Goal: Information Seeking & Learning: Learn about a topic

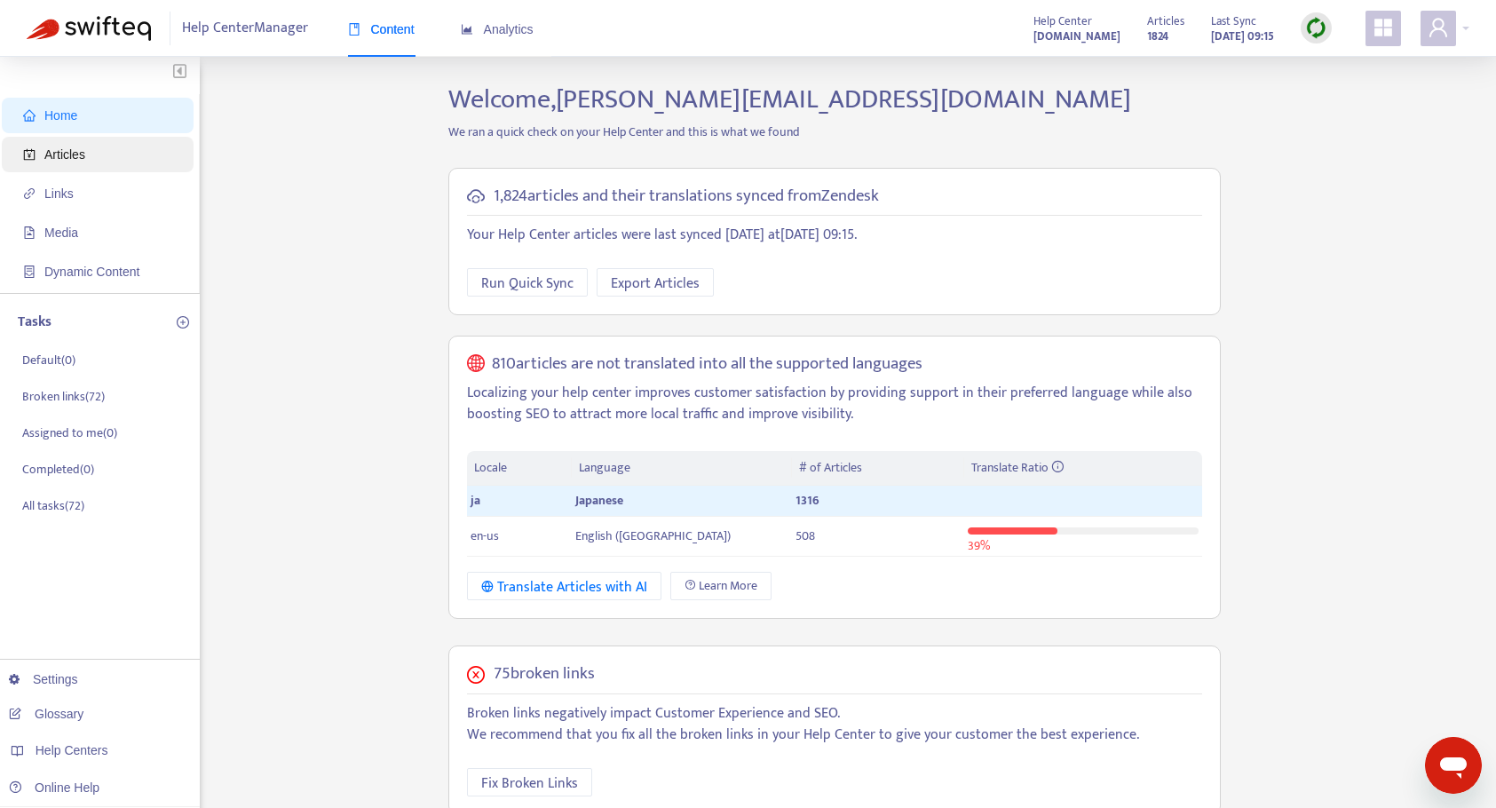
click at [59, 168] on span "Articles" at bounding box center [101, 155] width 156 height 36
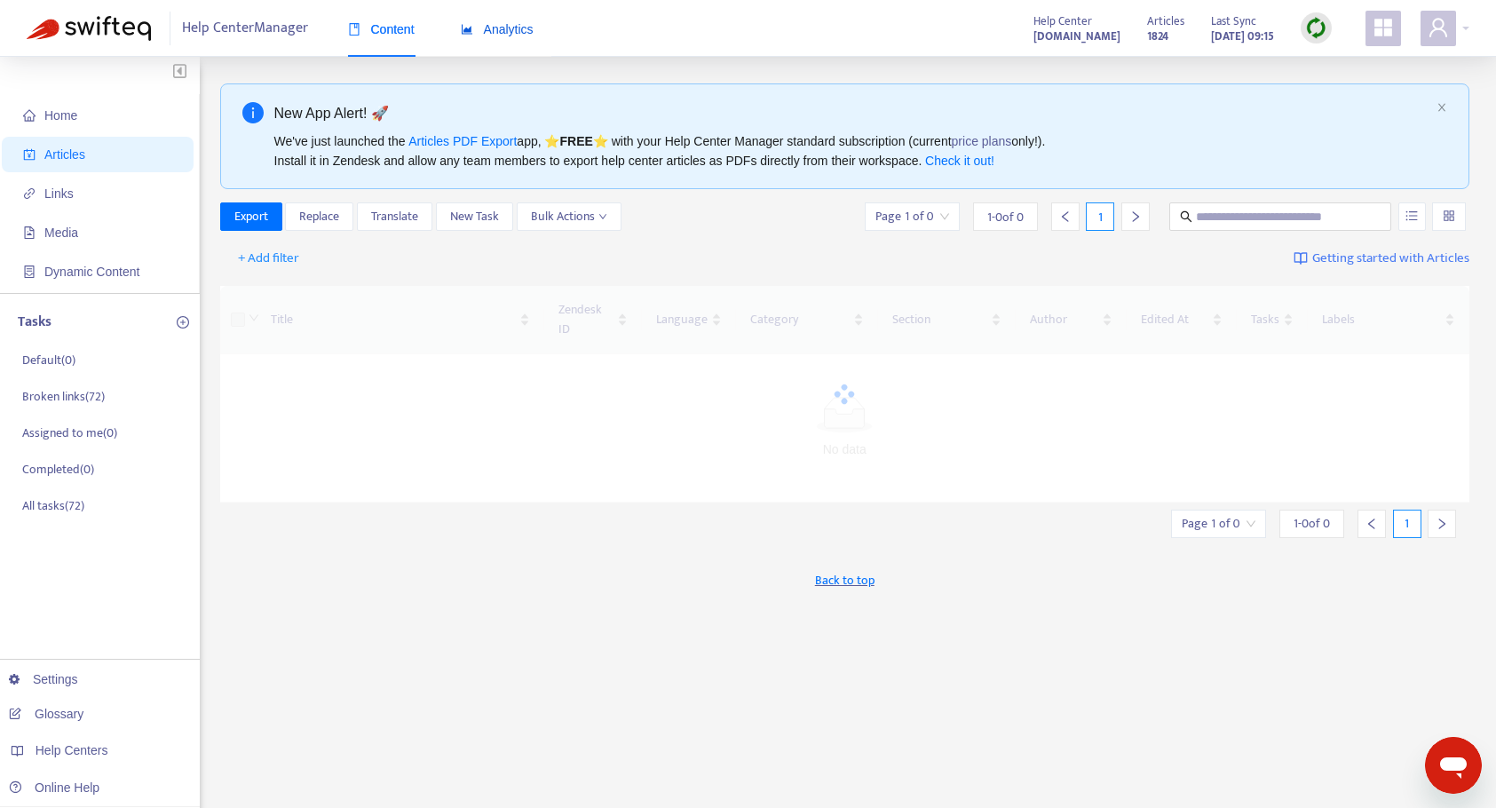
click at [512, 22] on span "Analytics" at bounding box center [497, 29] width 73 height 14
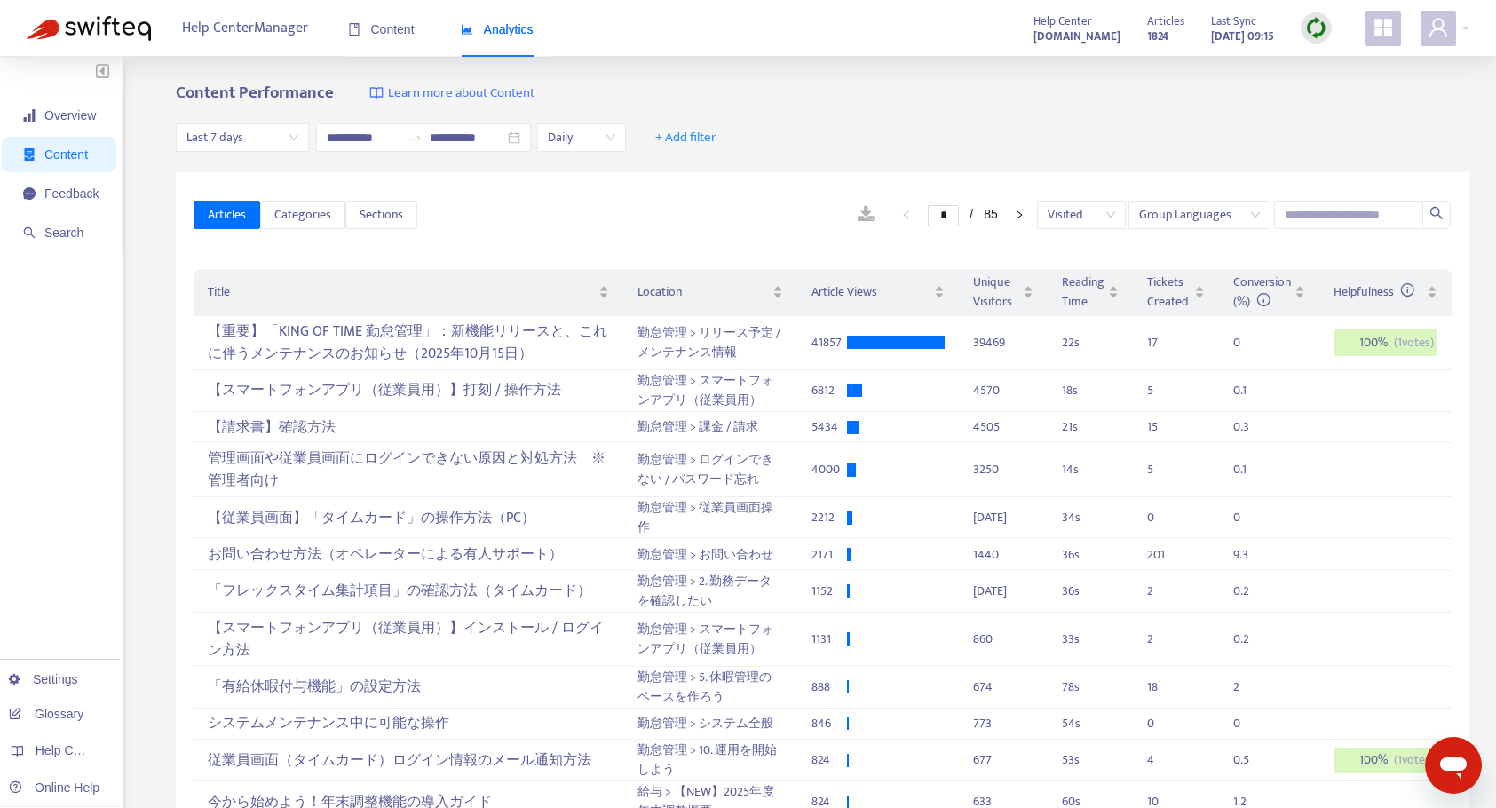
click at [255, 140] on span "Last 7 days" at bounding box center [242, 137] width 112 height 27
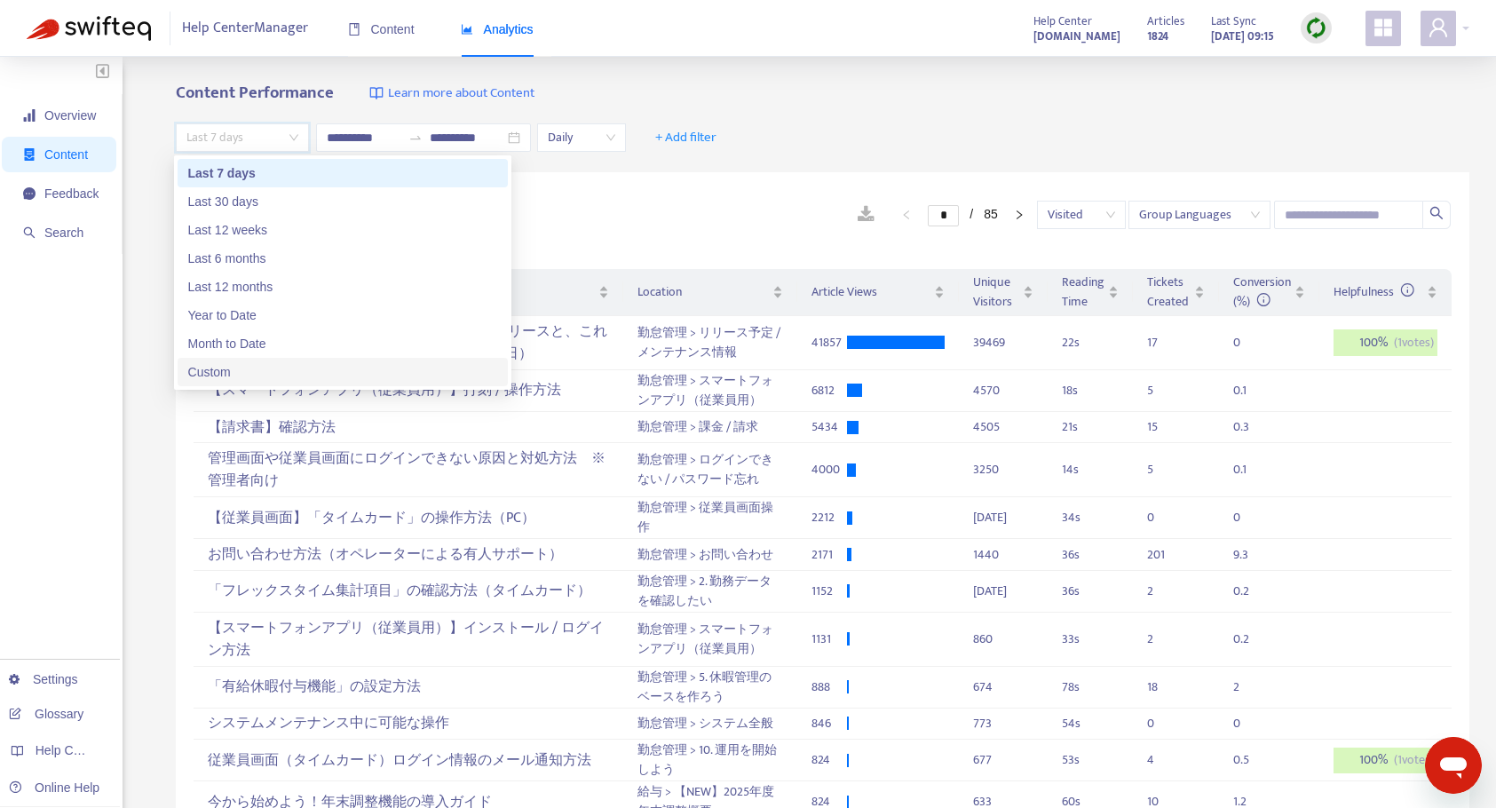
click at [234, 377] on div "Custom" at bounding box center [342, 372] width 309 height 20
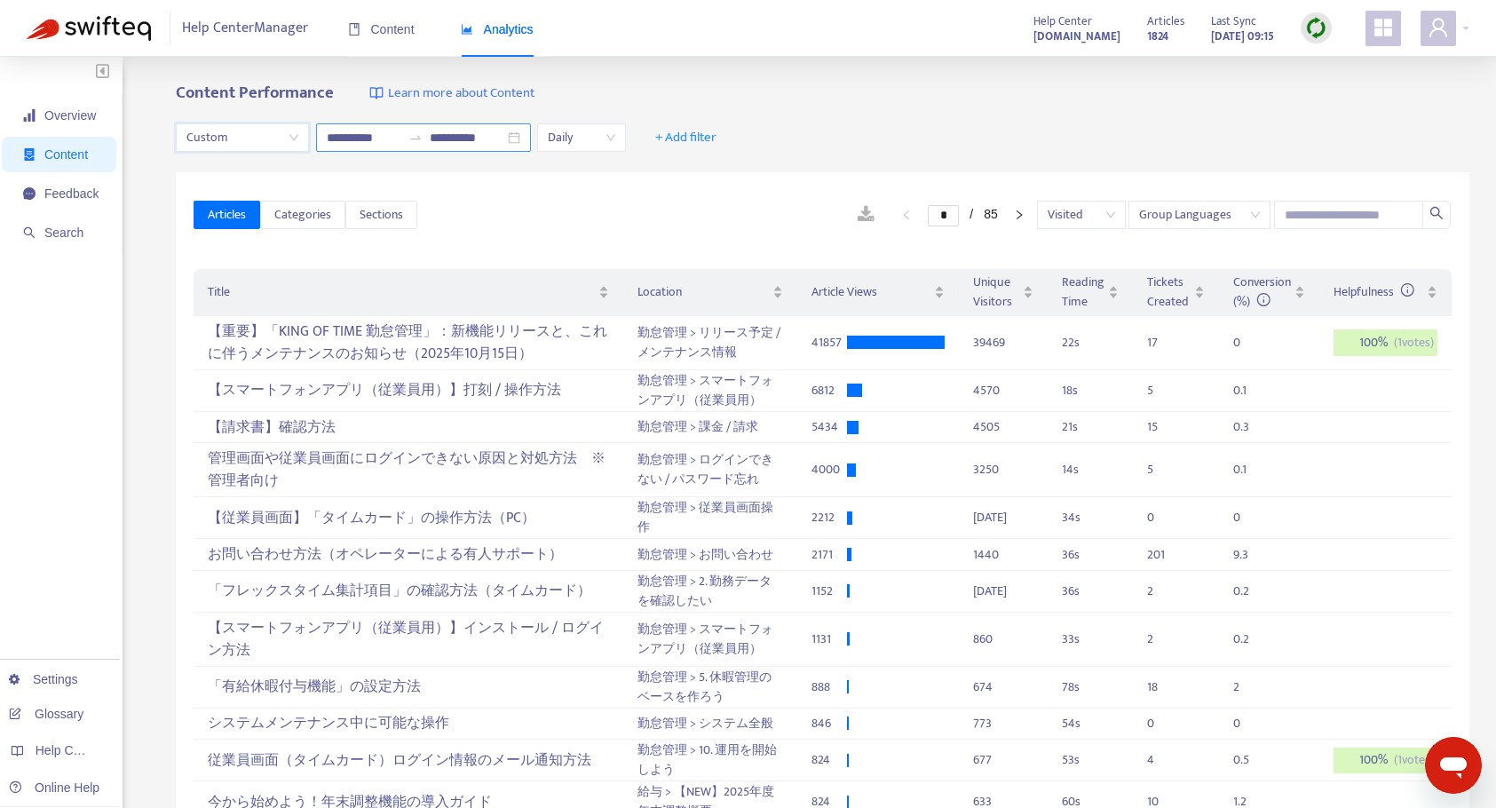
click at [357, 133] on input "**********" at bounding box center [364, 138] width 75 height 20
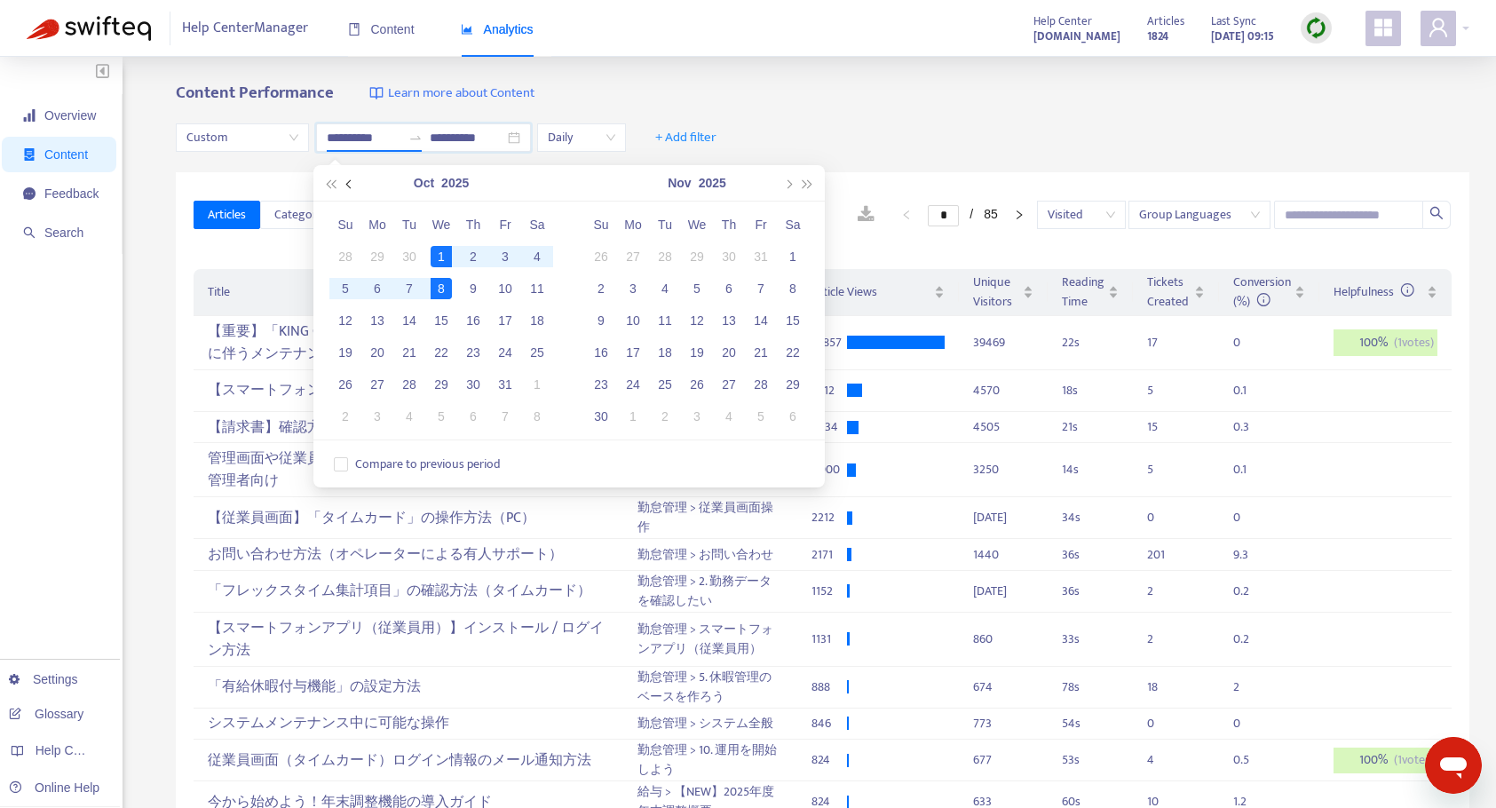
click at [344, 186] on button "button" at bounding box center [350, 183] width 20 height 36
type input "**********"
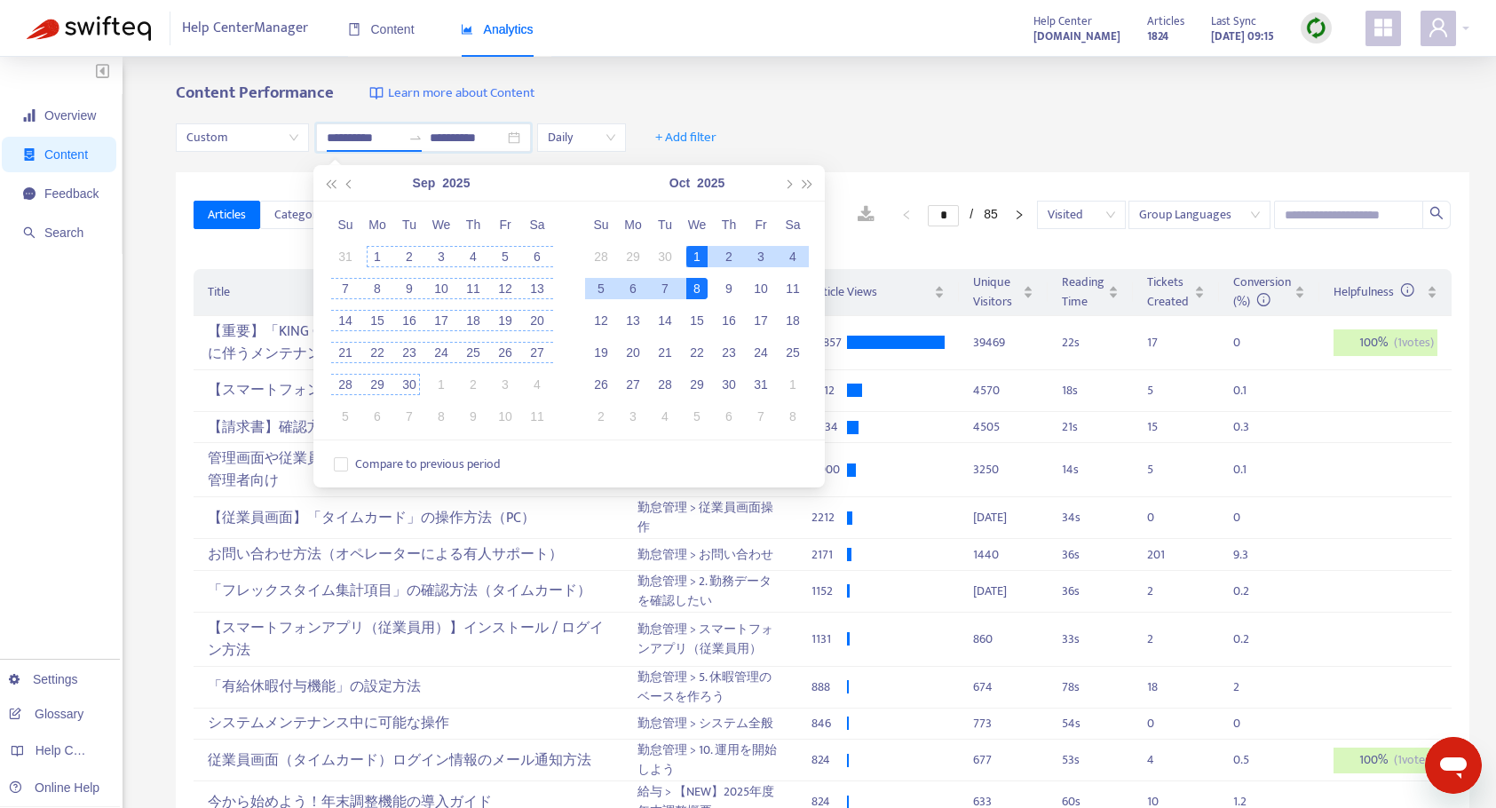
click at [385, 252] on div "1" at bounding box center [377, 256] width 21 height 21
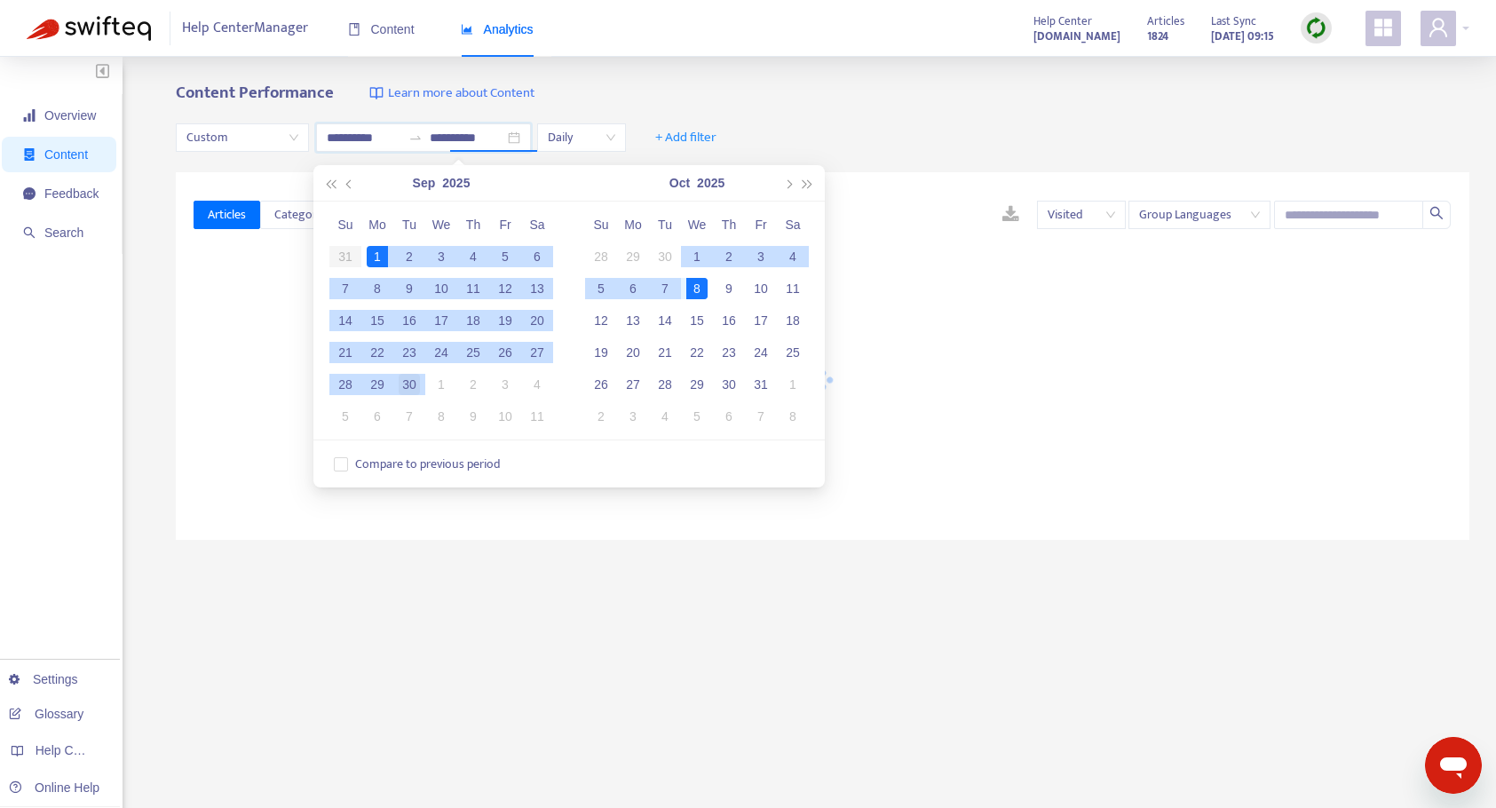
type input "**********"
click at [414, 388] on div "30" at bounding box center [409, 384] width 21 height 21
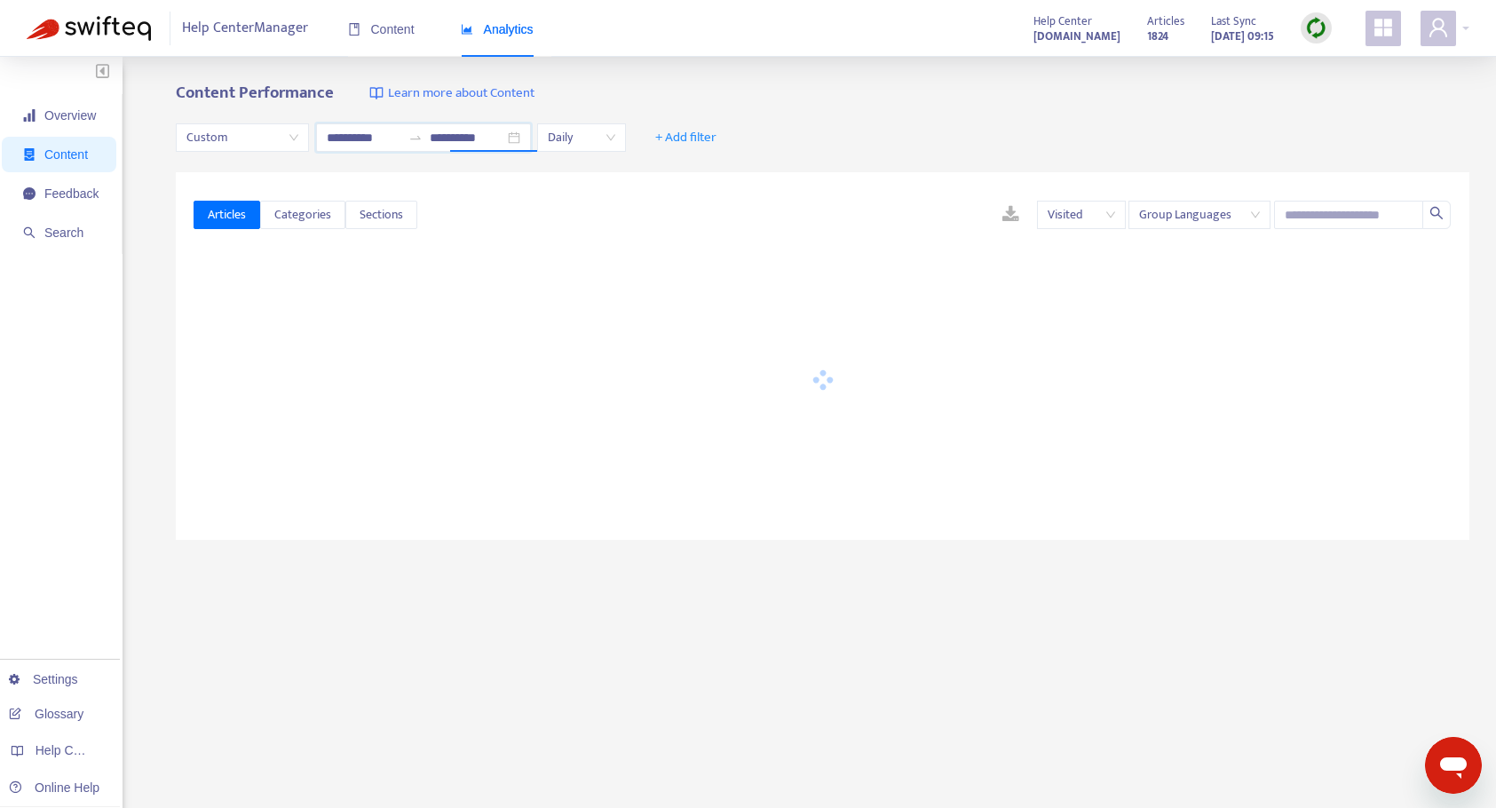
click at [615, 146] on span "Daily" at bounding box center [581, 137] width 67 height 27
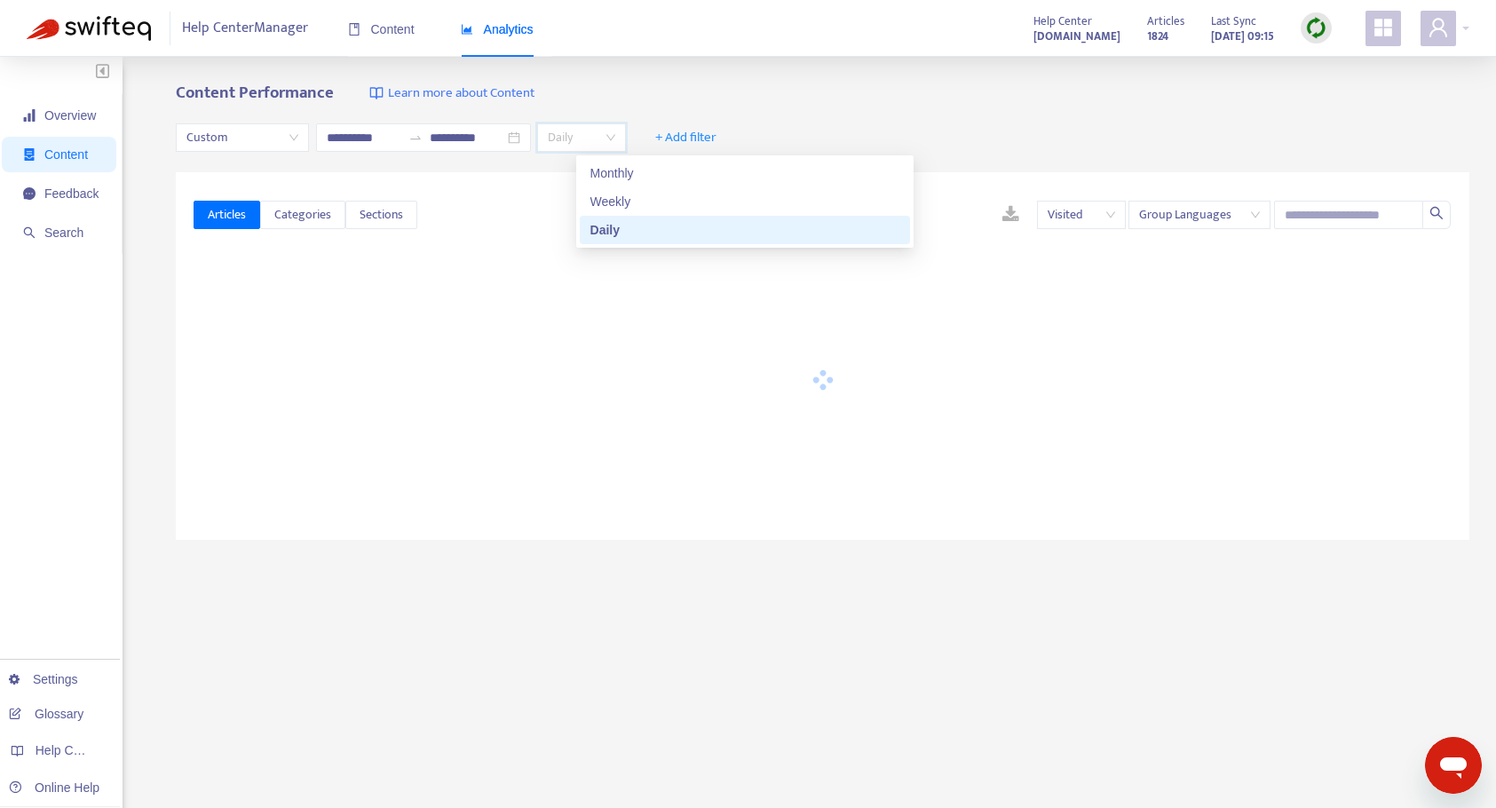
click at [615, 145] on span "Daily" at bounding box center [581, 137] width 67 height 27
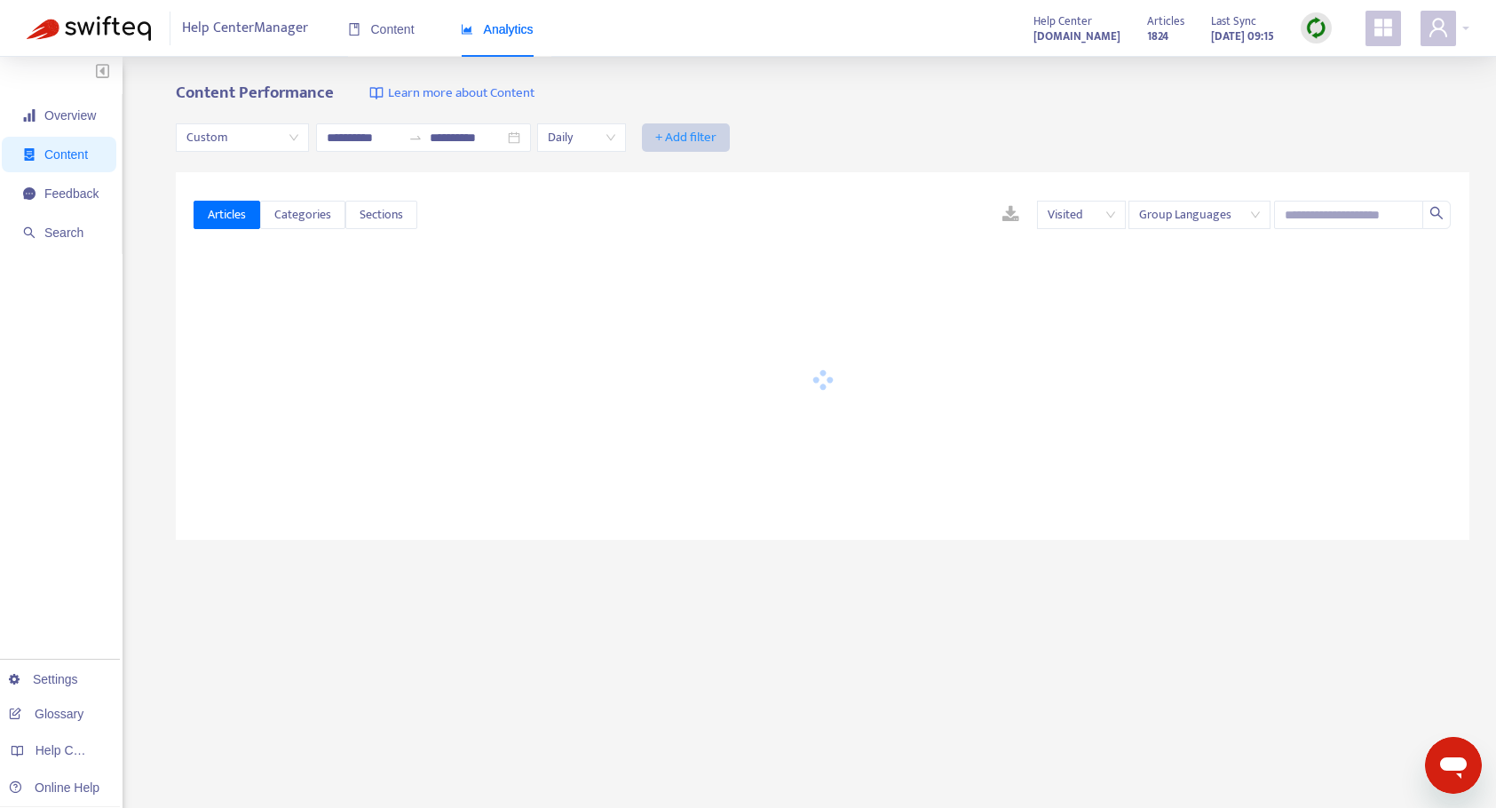
click at [717, 142] on span "+ Add filter" at bounding box center [685, 137] width 61 height 21
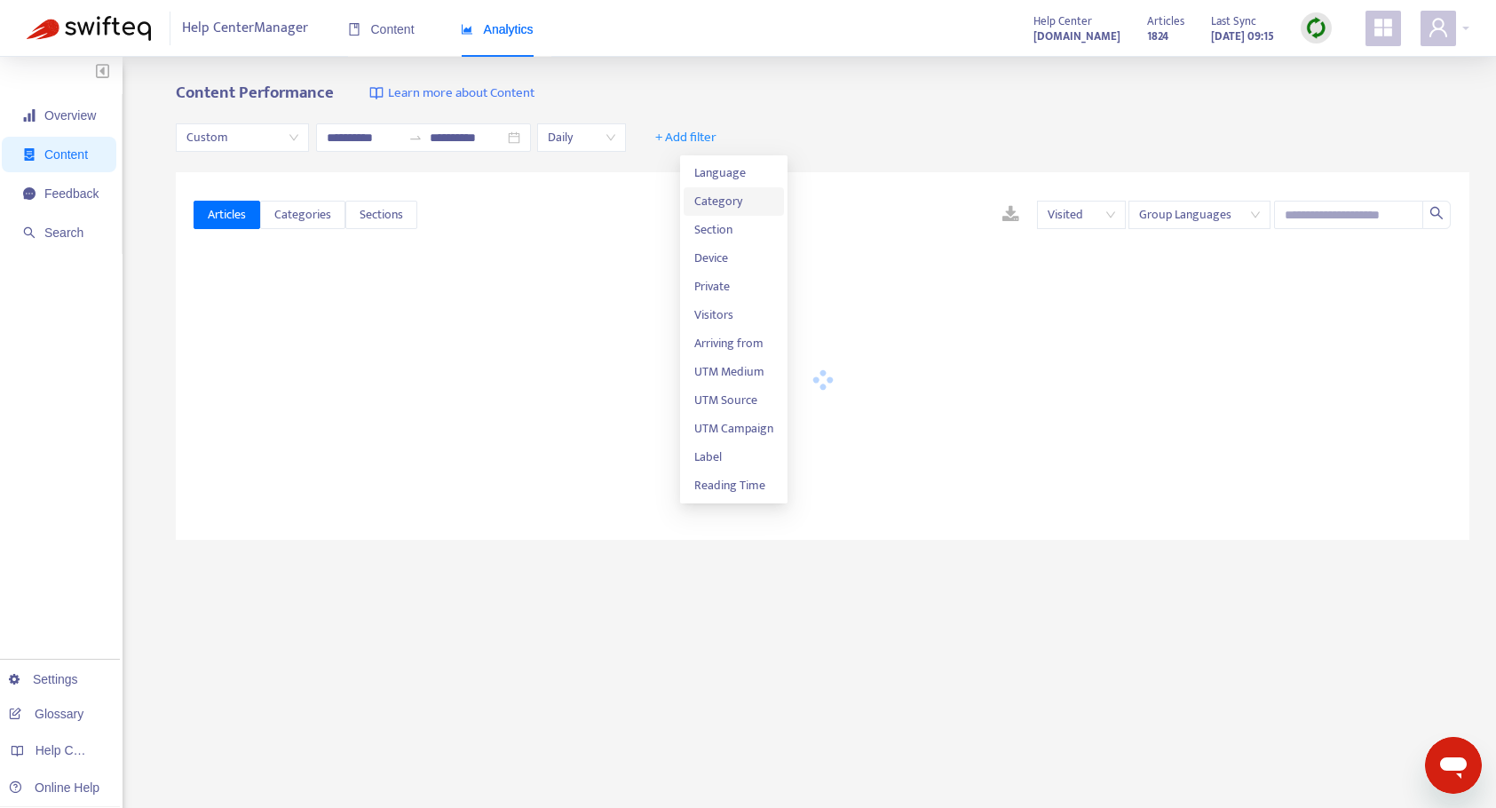
click at [718, 197] on span "Category" at bounding box center [733, 202] width 79 height 20
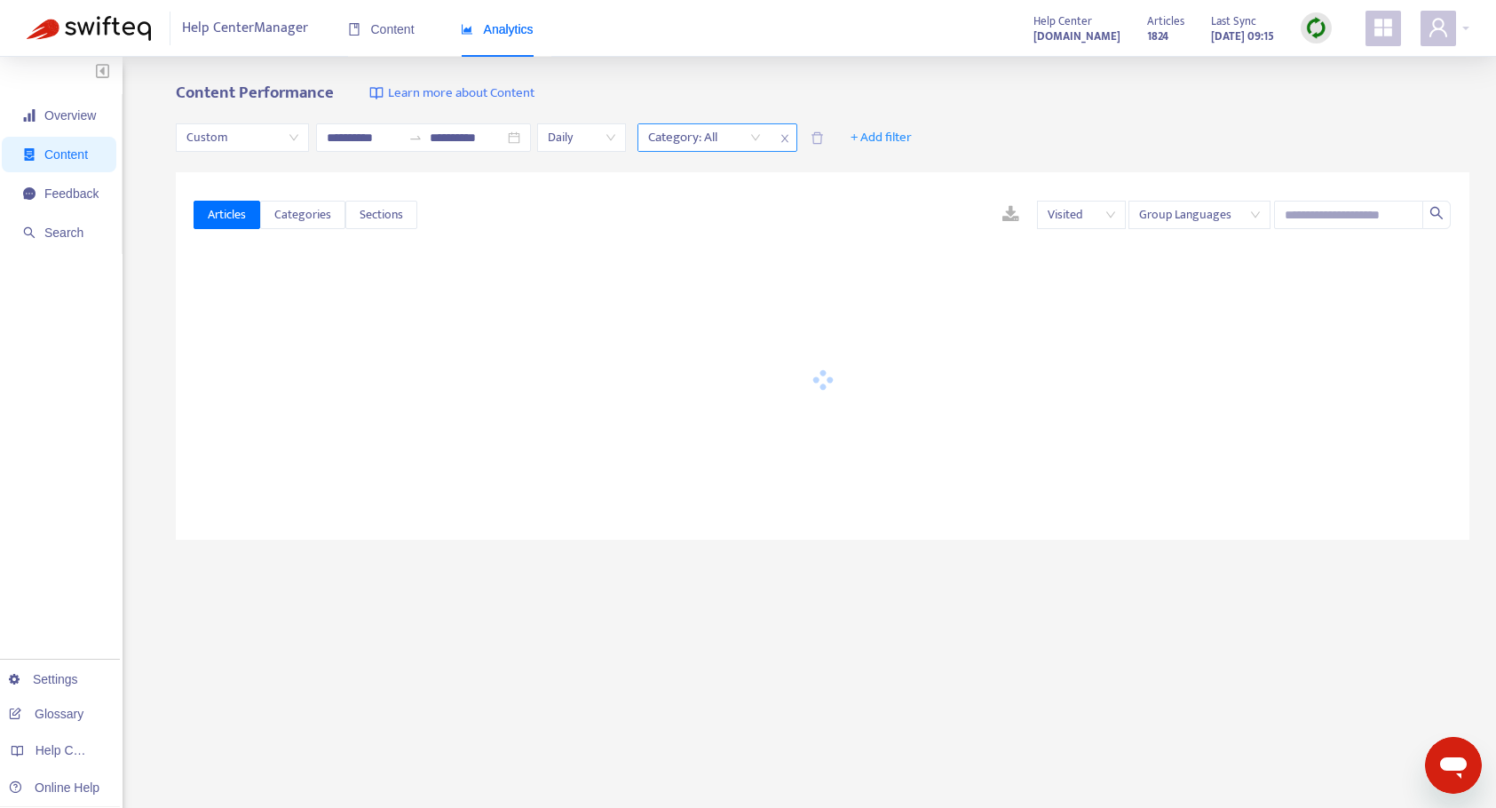
click at [837, 138] on button "+ Add filter" at bounding box center [881, 137] width 88 height 28
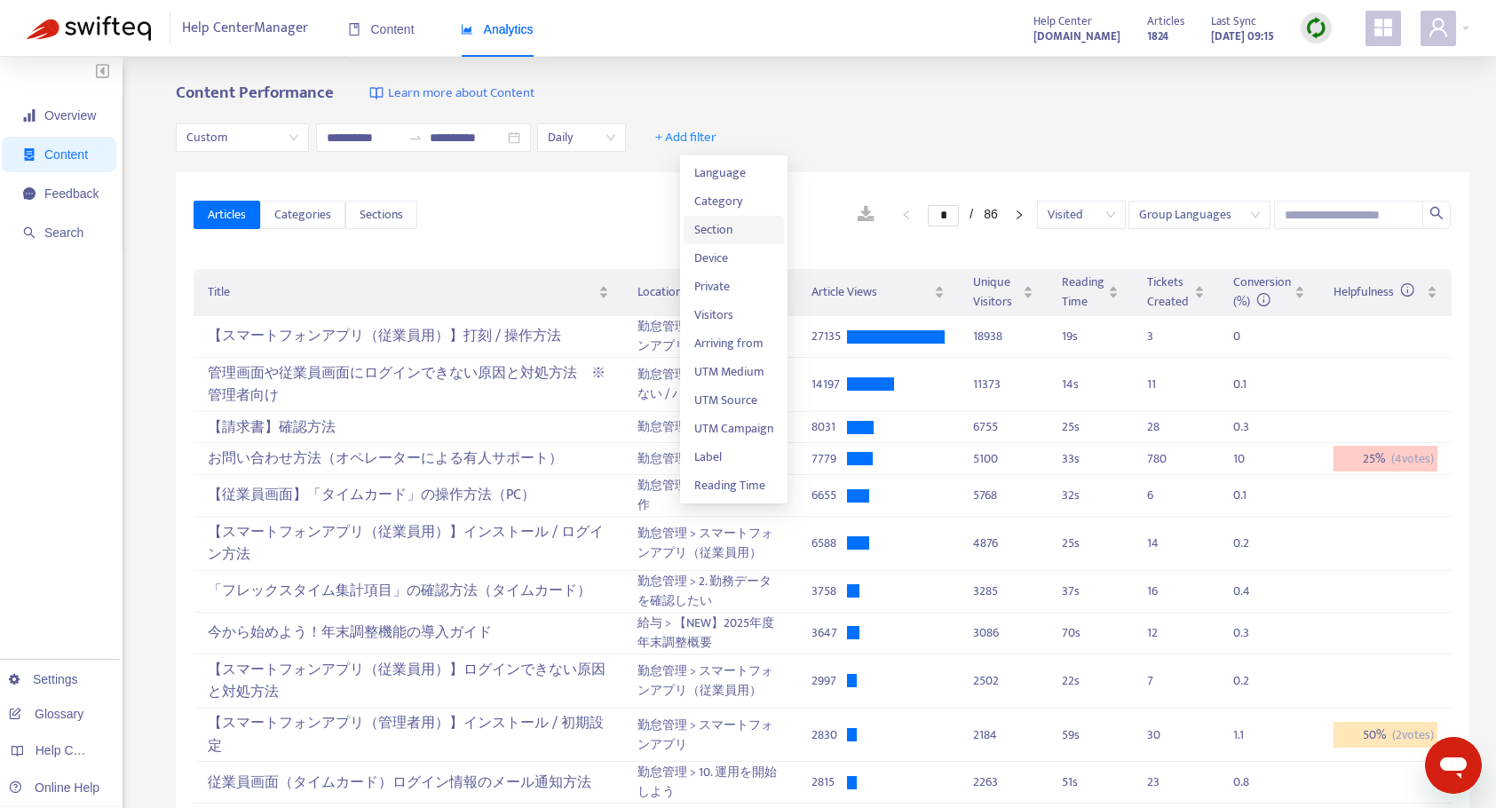
click at [727, 229] on span "Section" at bounding box center [733, 230] width 79 height 20
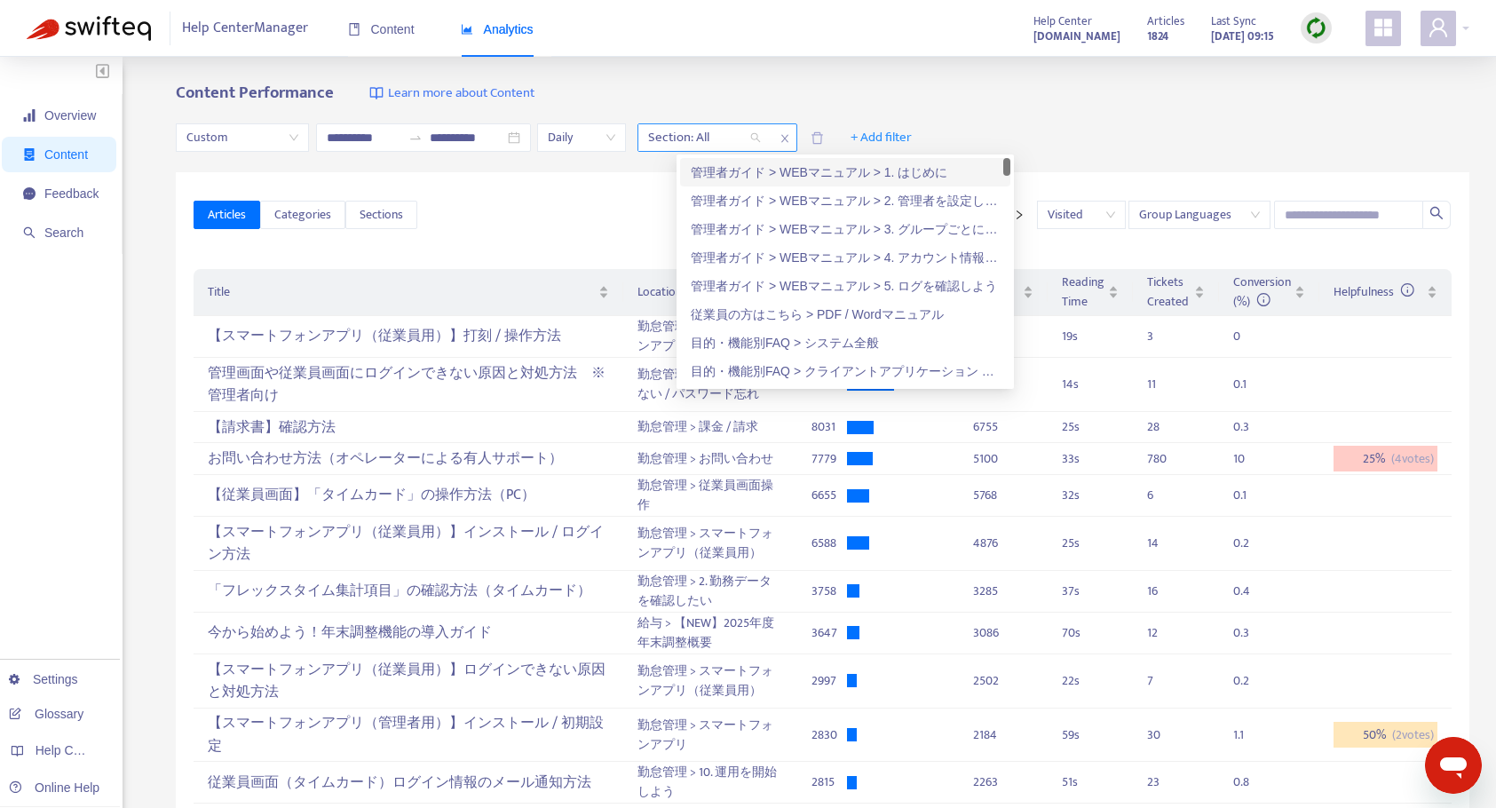
click at [730, 146] on div at bounding box center [695, 137] width 107 height 21
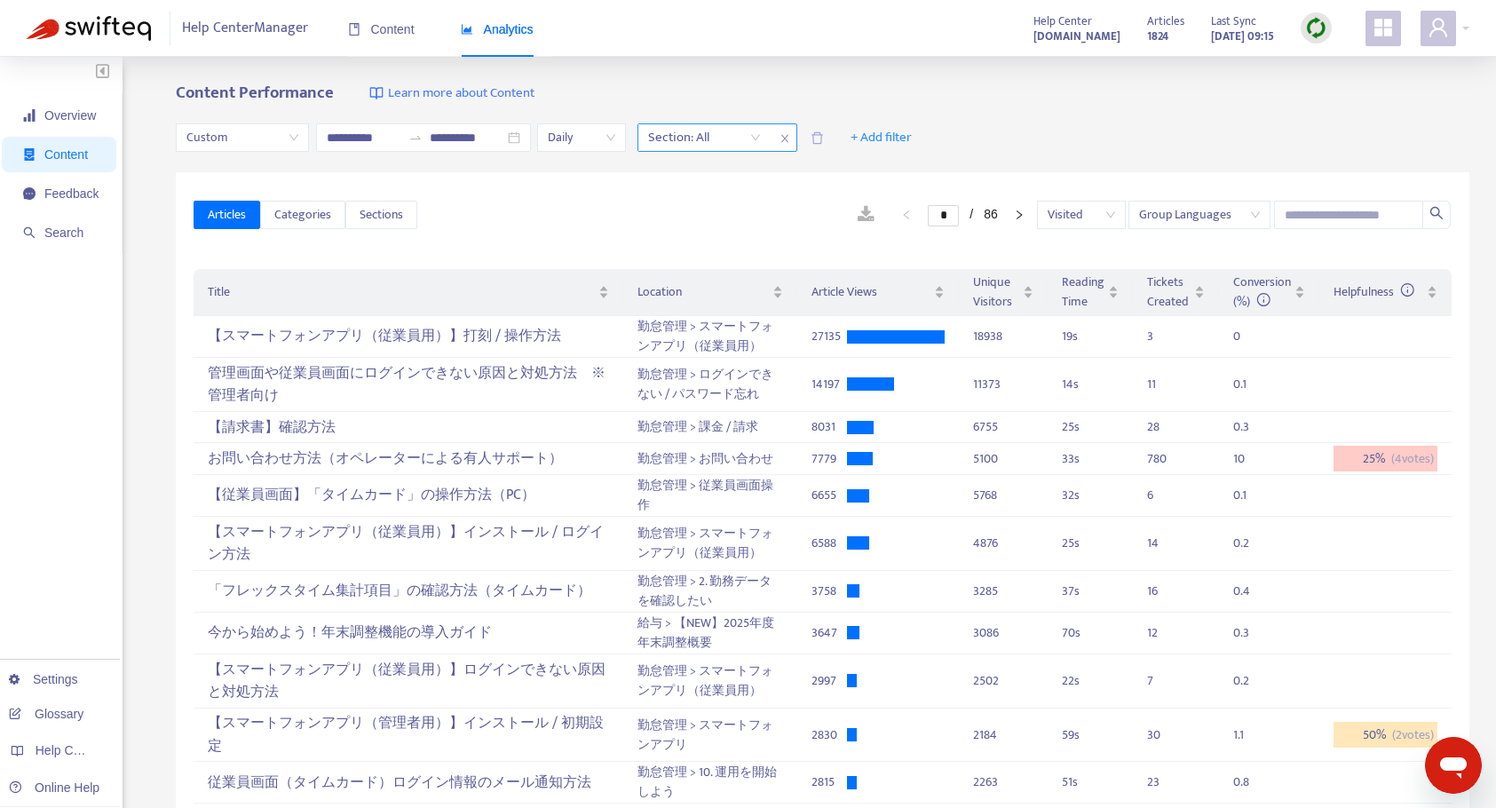
click at [750, 137] on div at bounding box center [695, 137] width 107 height 21
click at [750, 143] on div at bounding box center [695, 137] width 107 height 21
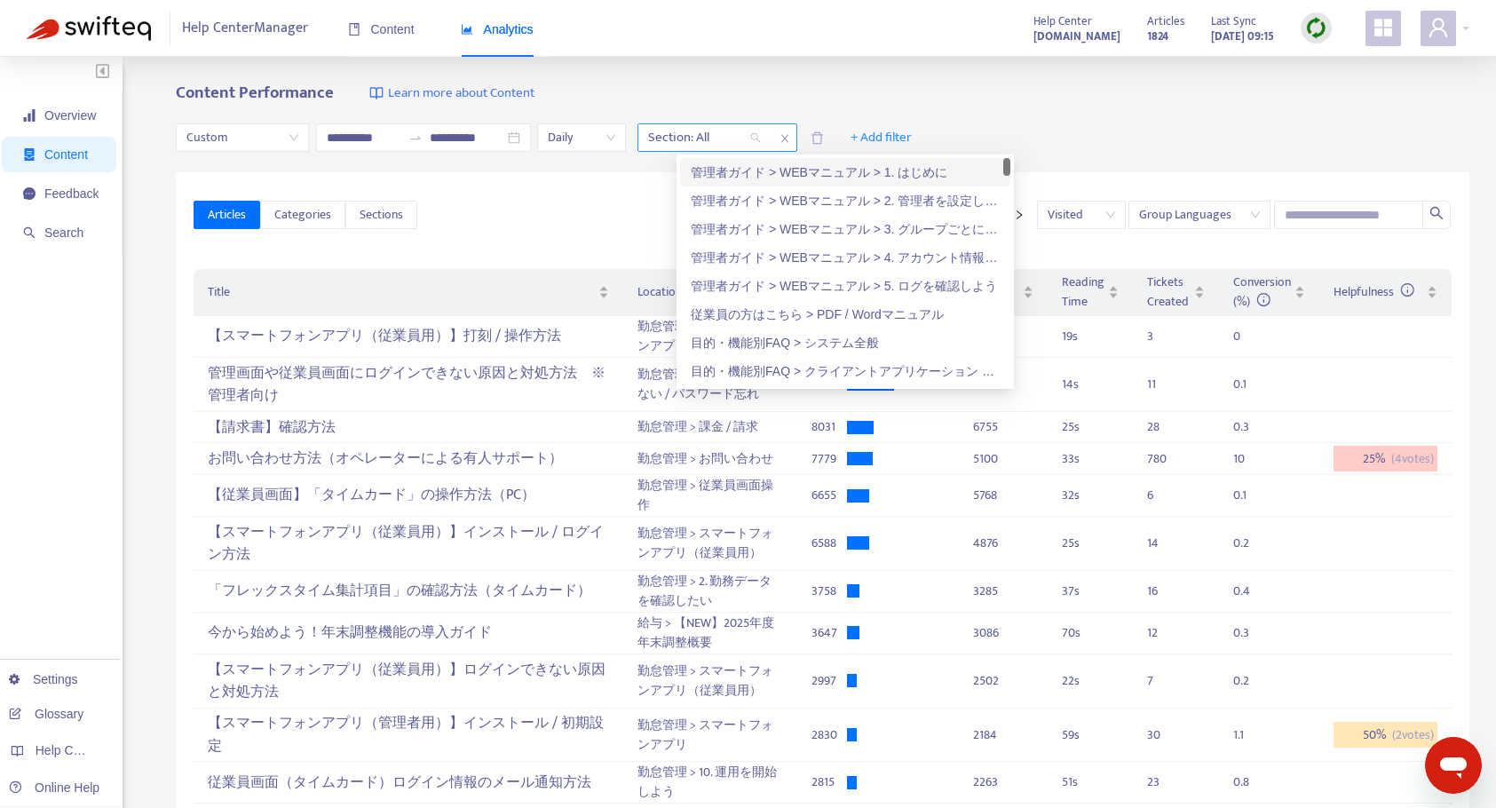
click at [797, 141] on span "close" at bounding box center [785, 138] width 23 height 21
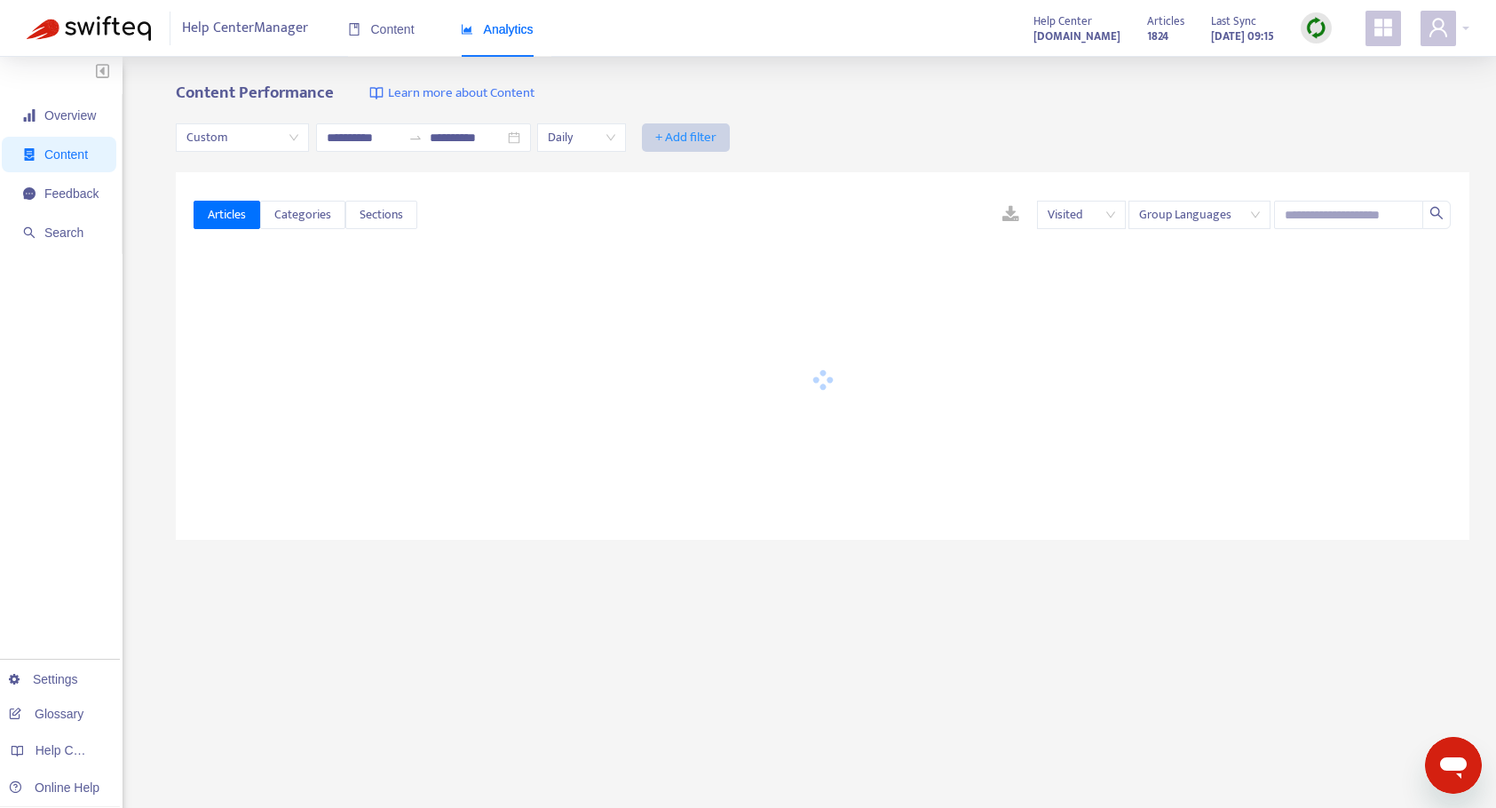
click at [717, 143] on span "+ Add filter" at bounding box center [685, 137] width 61 height 21
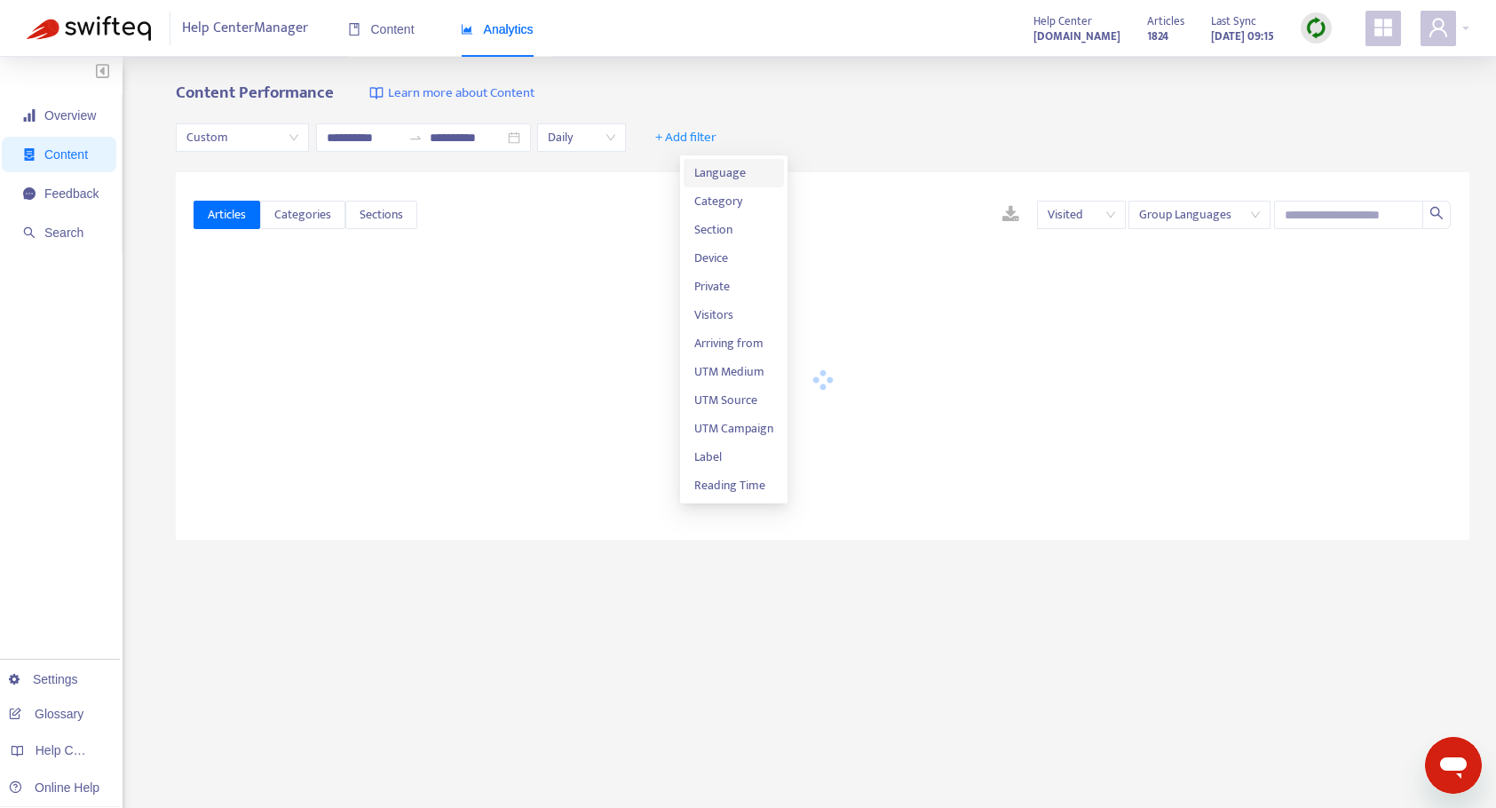
click at [725, 171] on span "Language" at bounding box center [733, 173] width 79 height 20
click at [750, 139] on div at bounding box center [695, 137] width 107 height 21
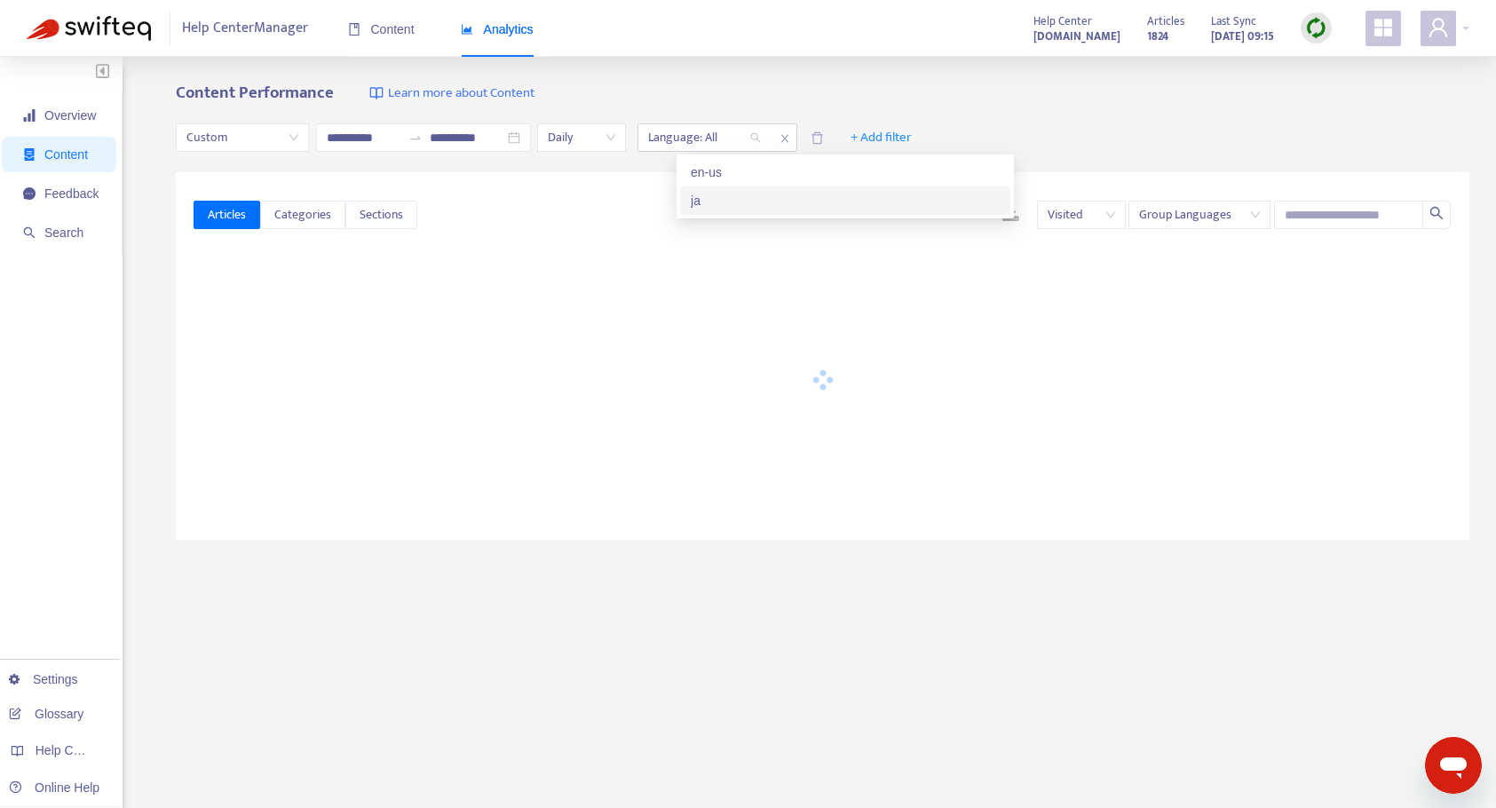
click at [744, 207] on div "ja" at bounding box center [845, 201] width 309 height 20
click at [912, 138] on span "+ Add filter" at bounding box center [881, 137] width 61 height 21
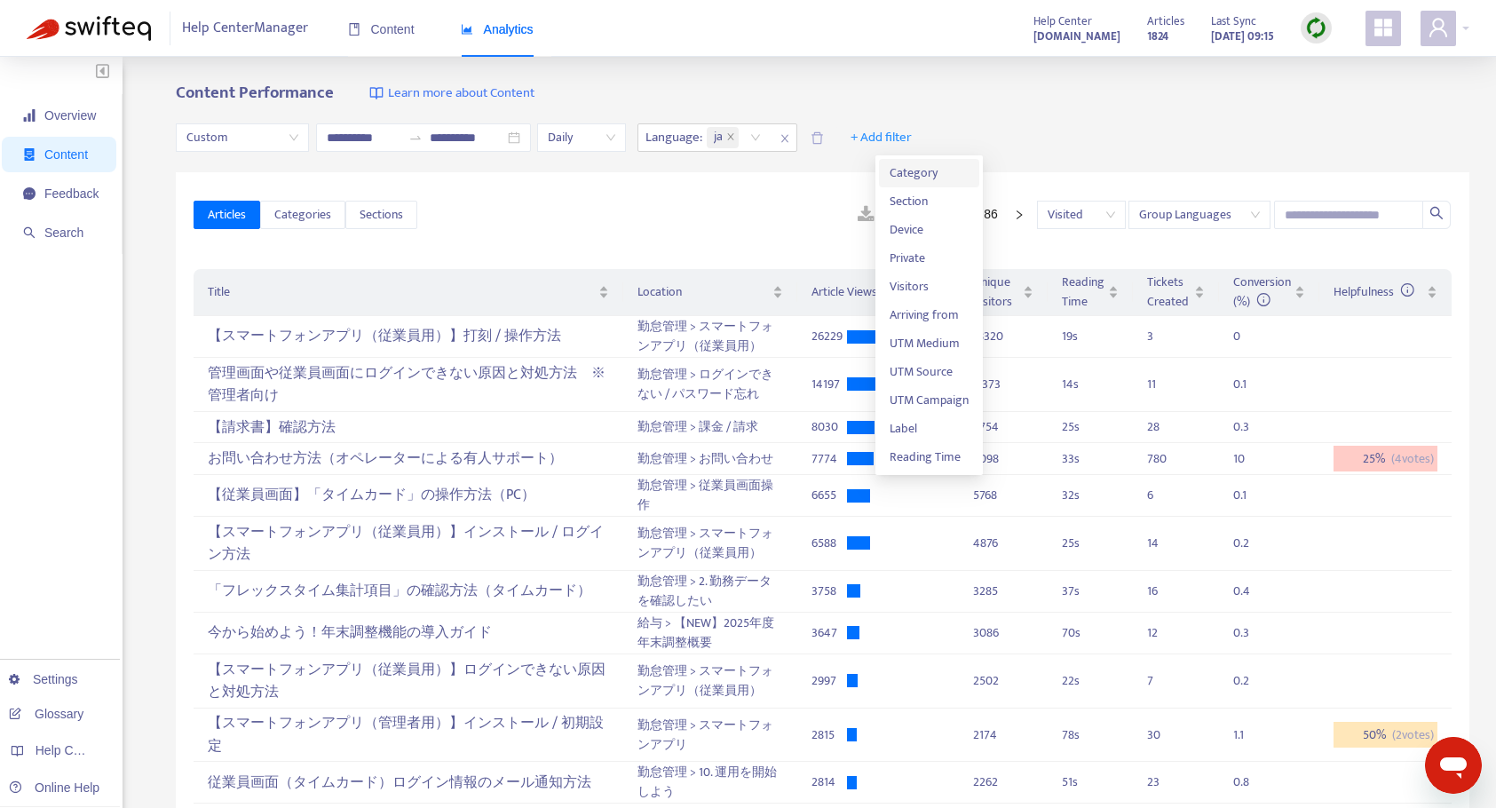
click at [940, 173] on span "Category" at bounding box center [929, 173] width 79 height 20
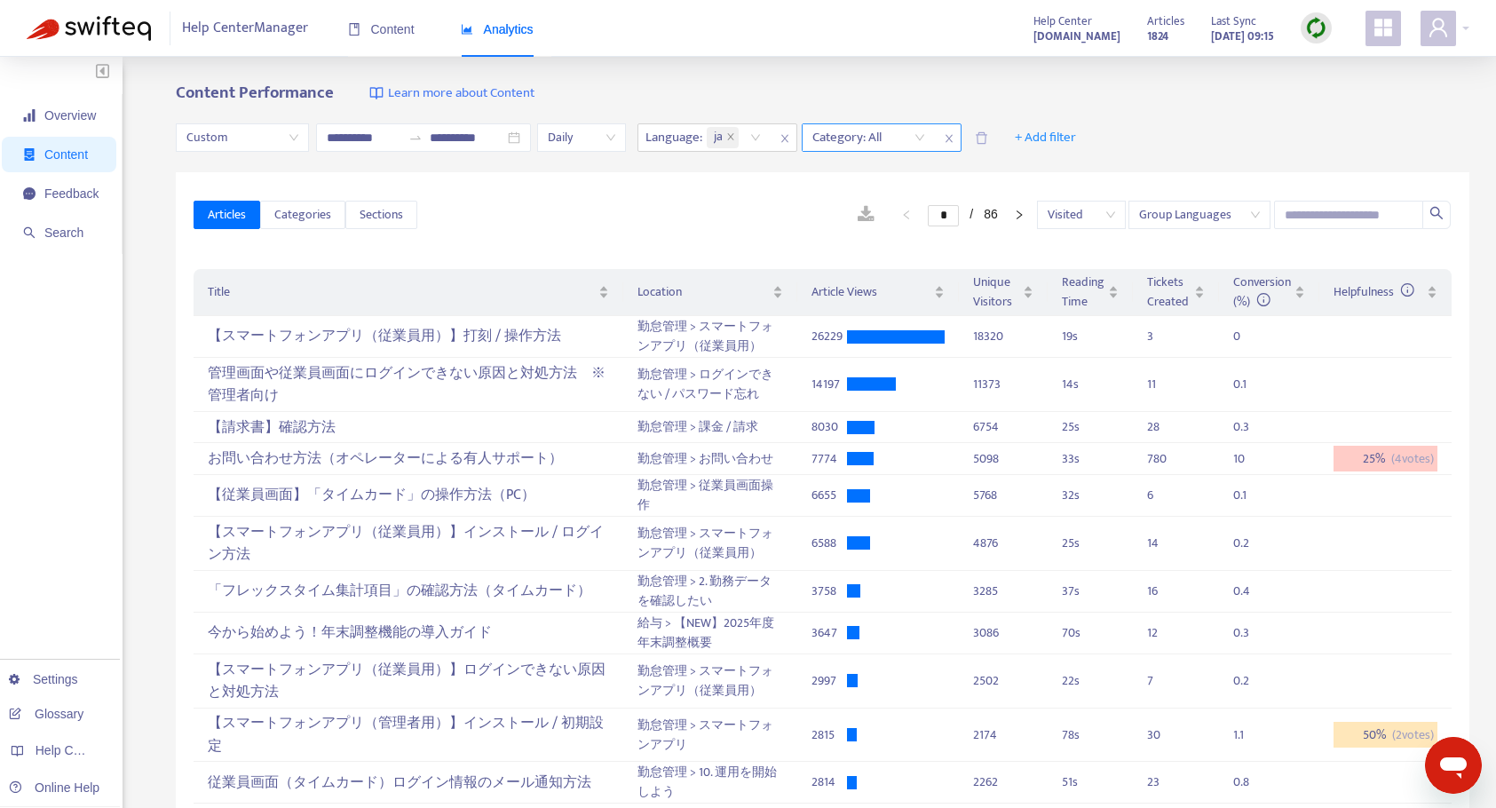
click at [908, 138] on div at bounding box center [859, 137] width 107 height 21
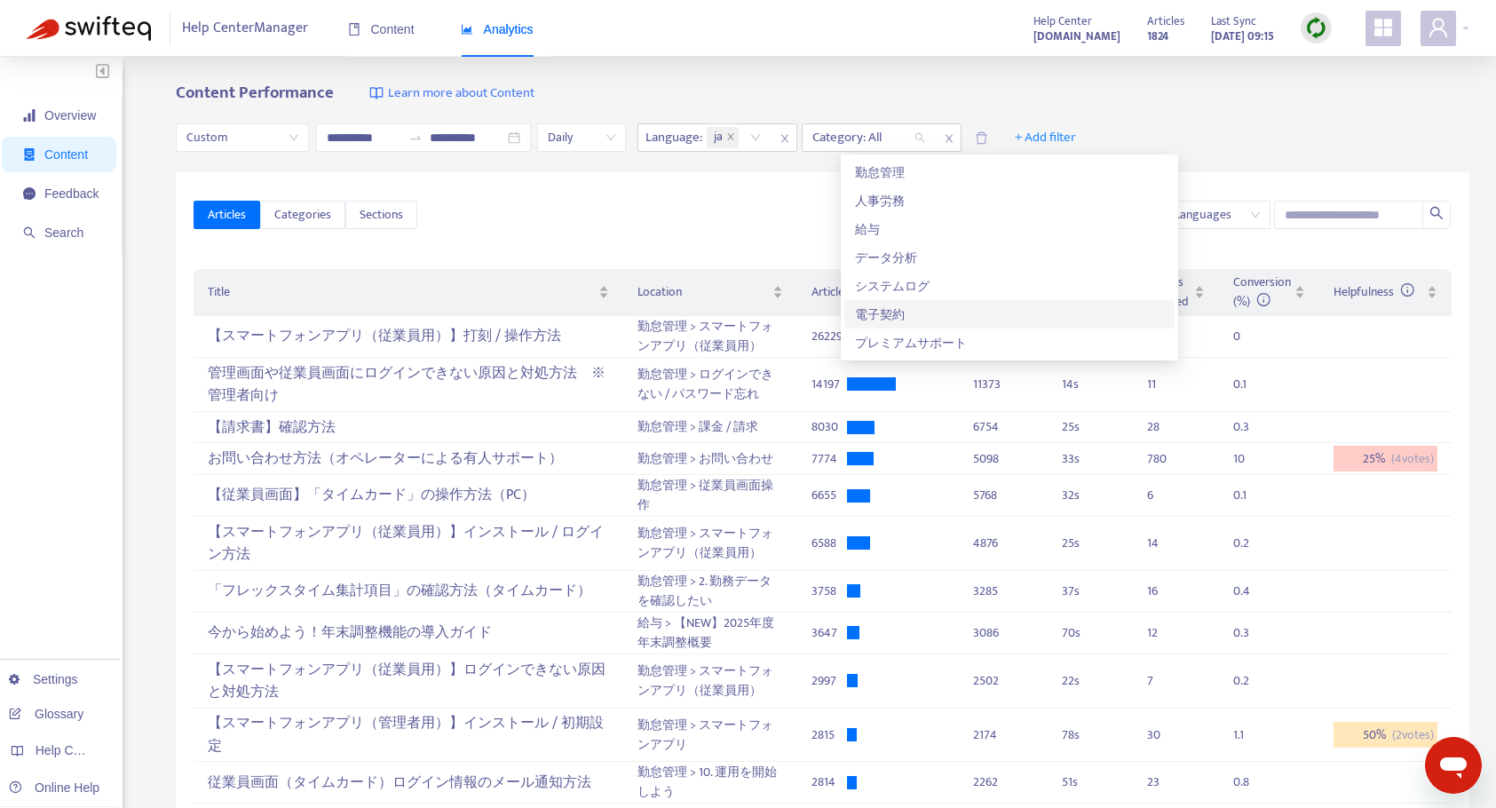
click at [894, 313] on div "電子契約" at bounding box center [1009, 315] width 309 height 20
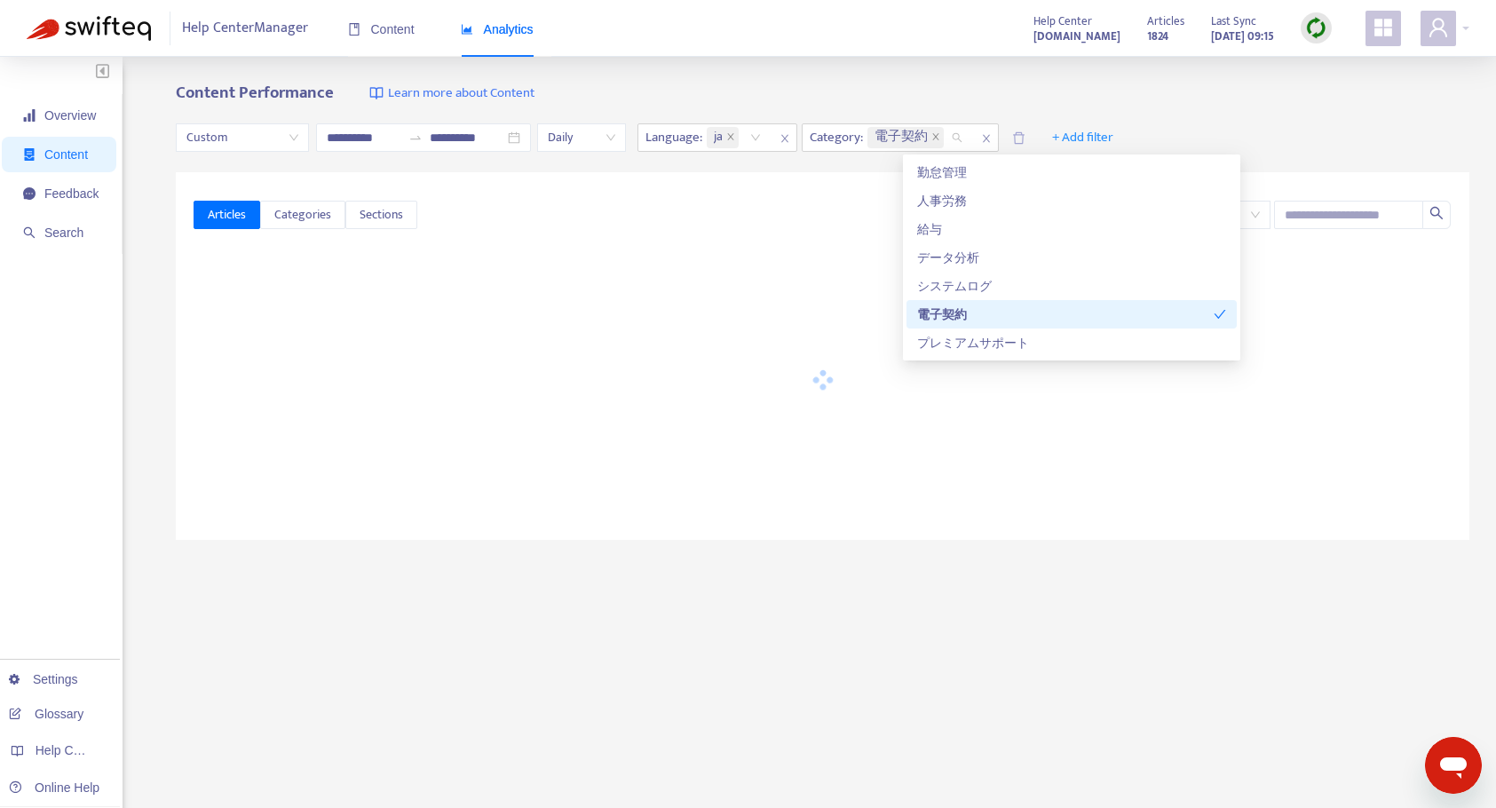
click at [591, 199] on div "Articles Categories Sections Visited Group Languages" at bounding box center [823, 215] width 1258 height 68
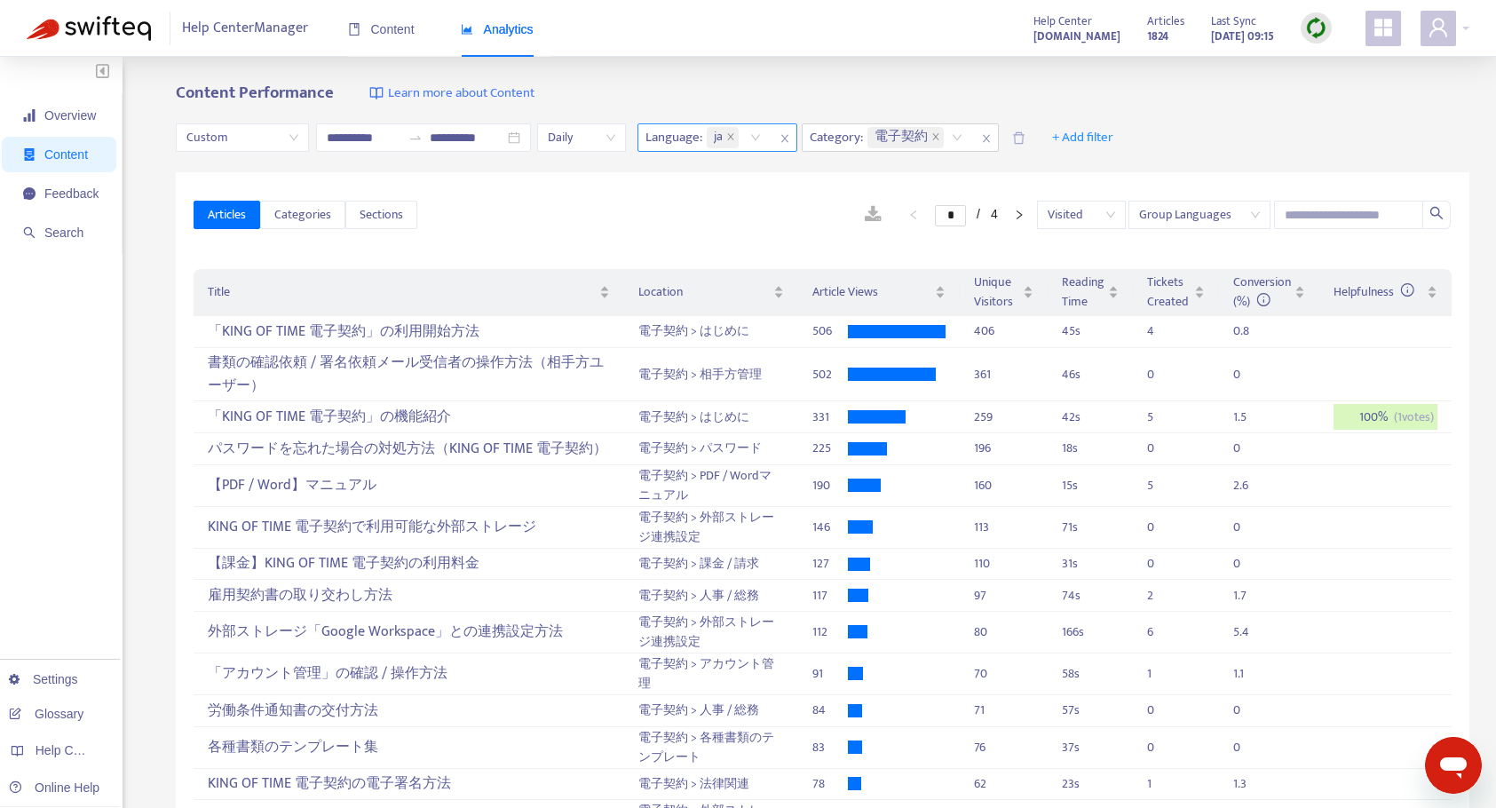
click at [739, 138] on span "ja" at bounding box center [723, 137] width 32 height 21
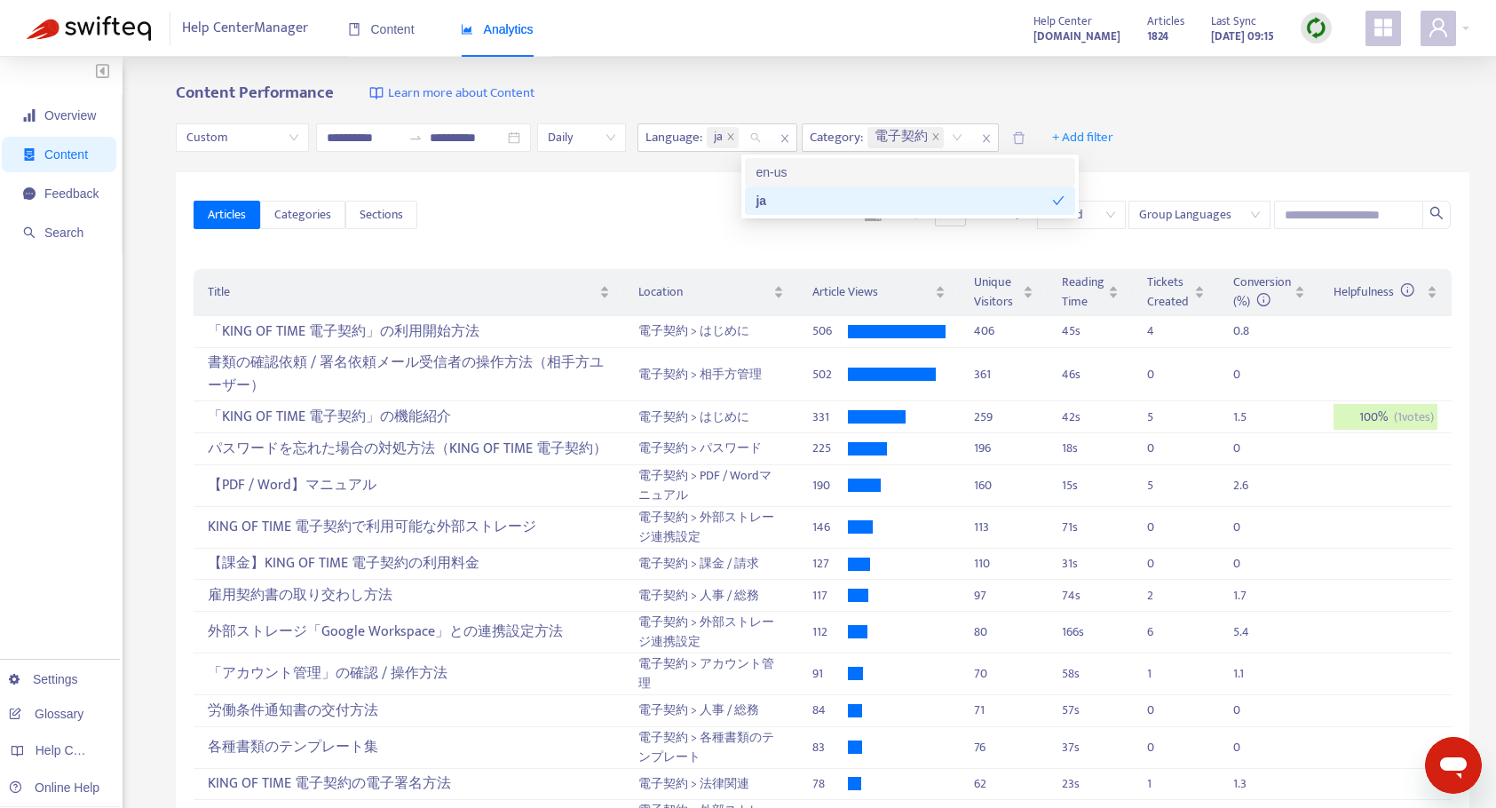
click at [605, 208] on div "* / 4 Visited Group Languages" at bounding box center [934, 215] width 1035 height 28
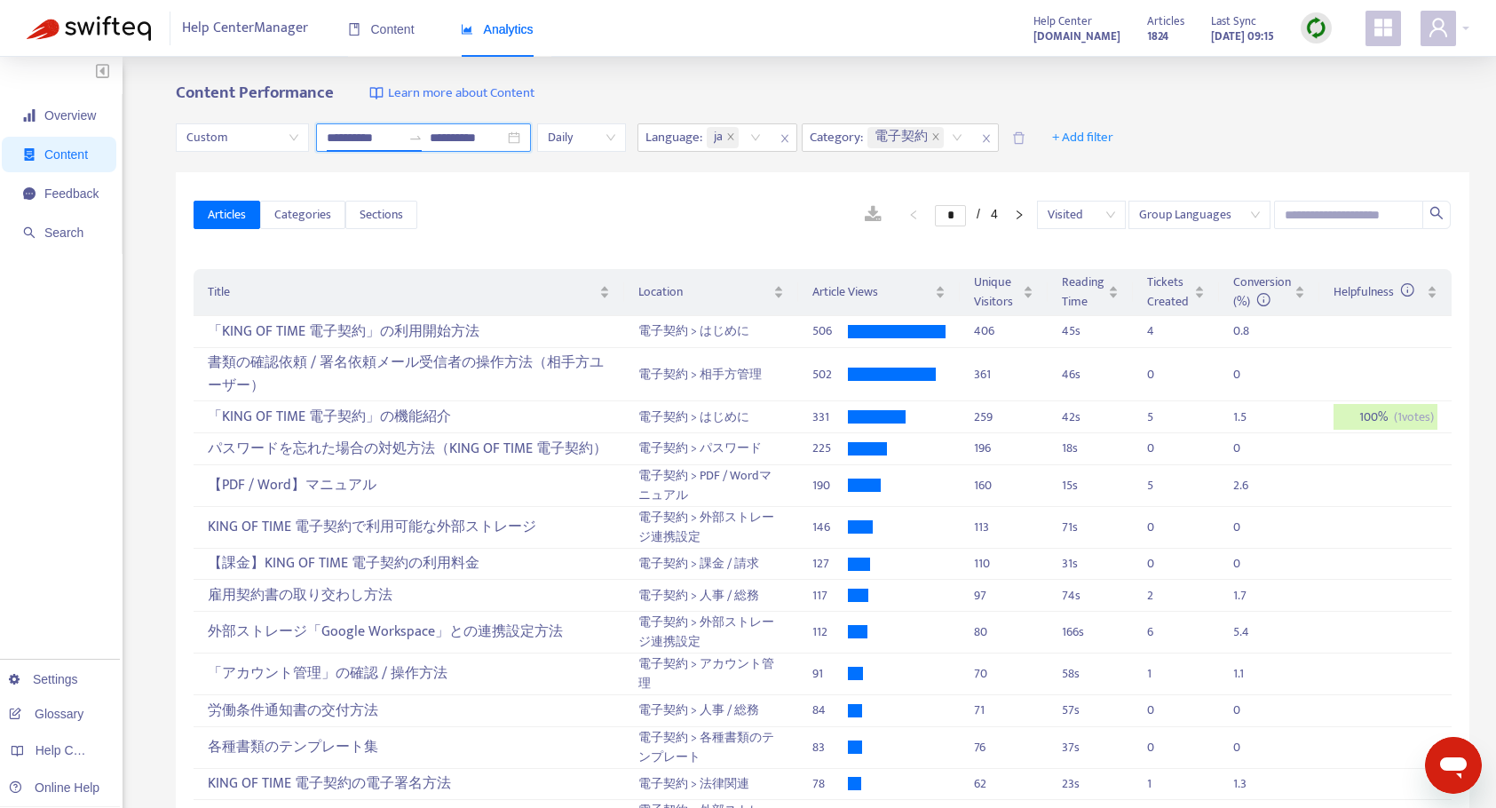
click at [348, 139] on input "**********" at bounding box center [364, 138] width 75 height 20
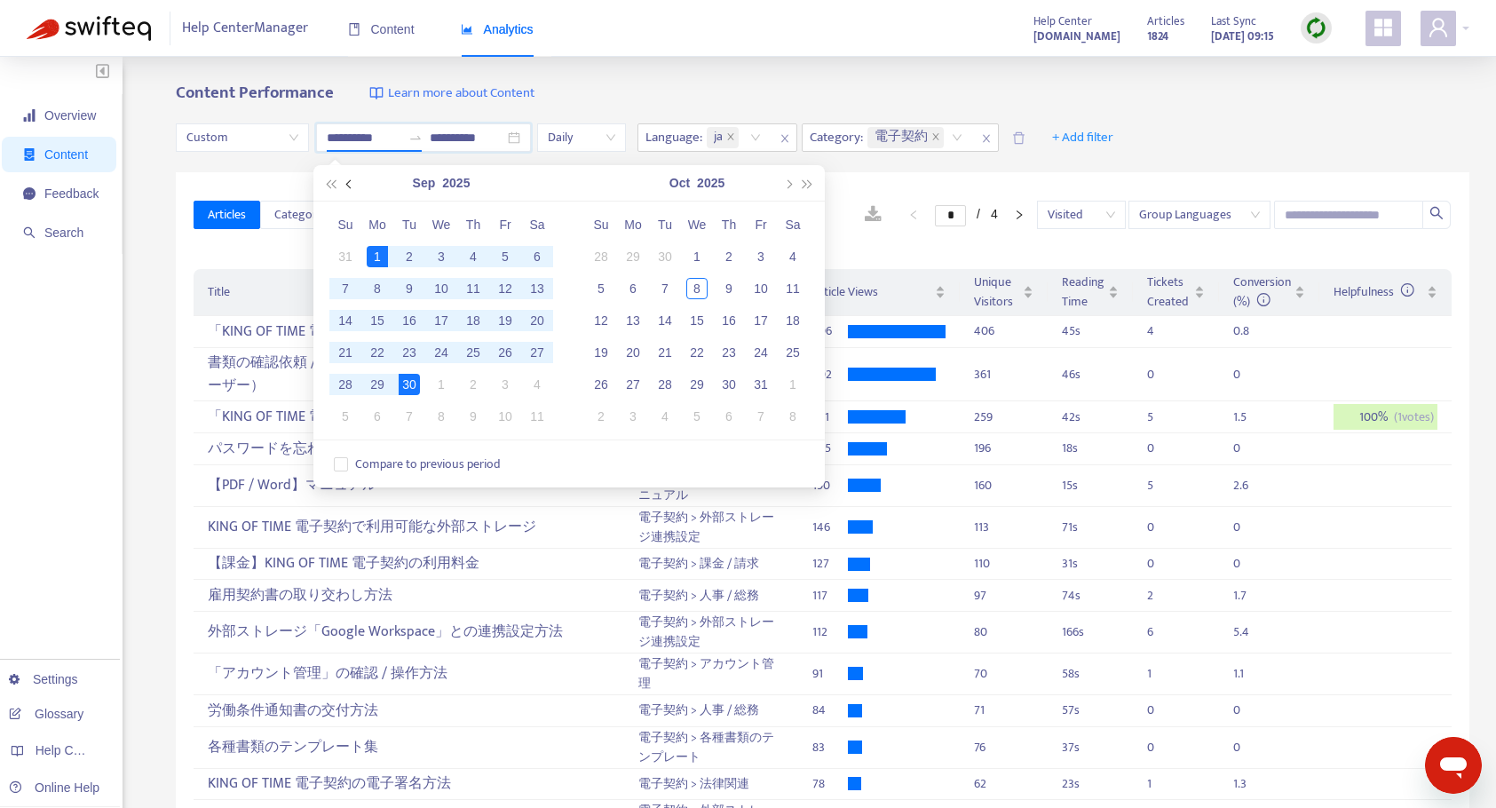
click at [350, 189] on button "button" at bounding box center [350, 183] width 20 height 36
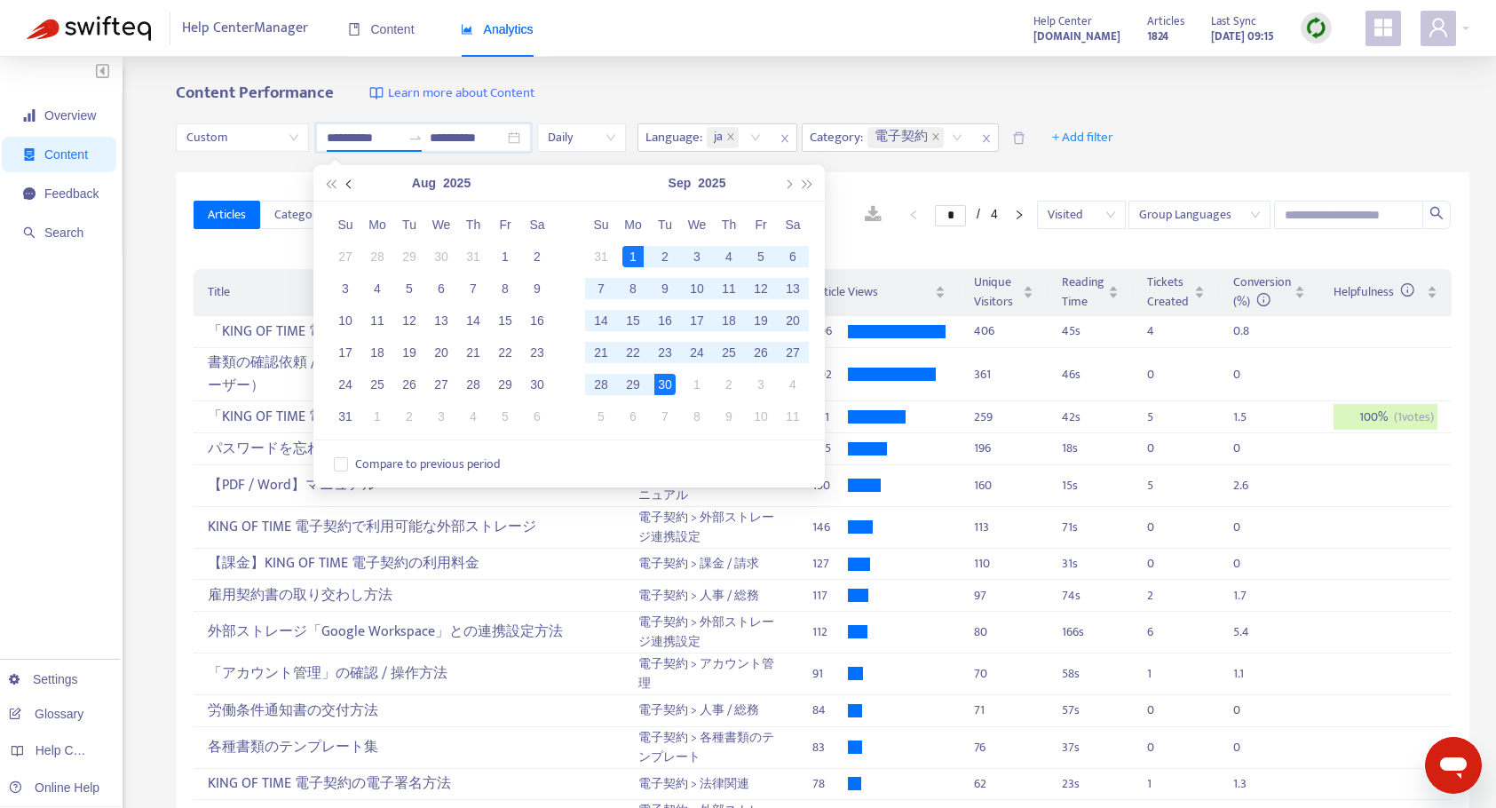
click at [350, 189] on button "button" at bounding box center [350, 183] width 20 height 36
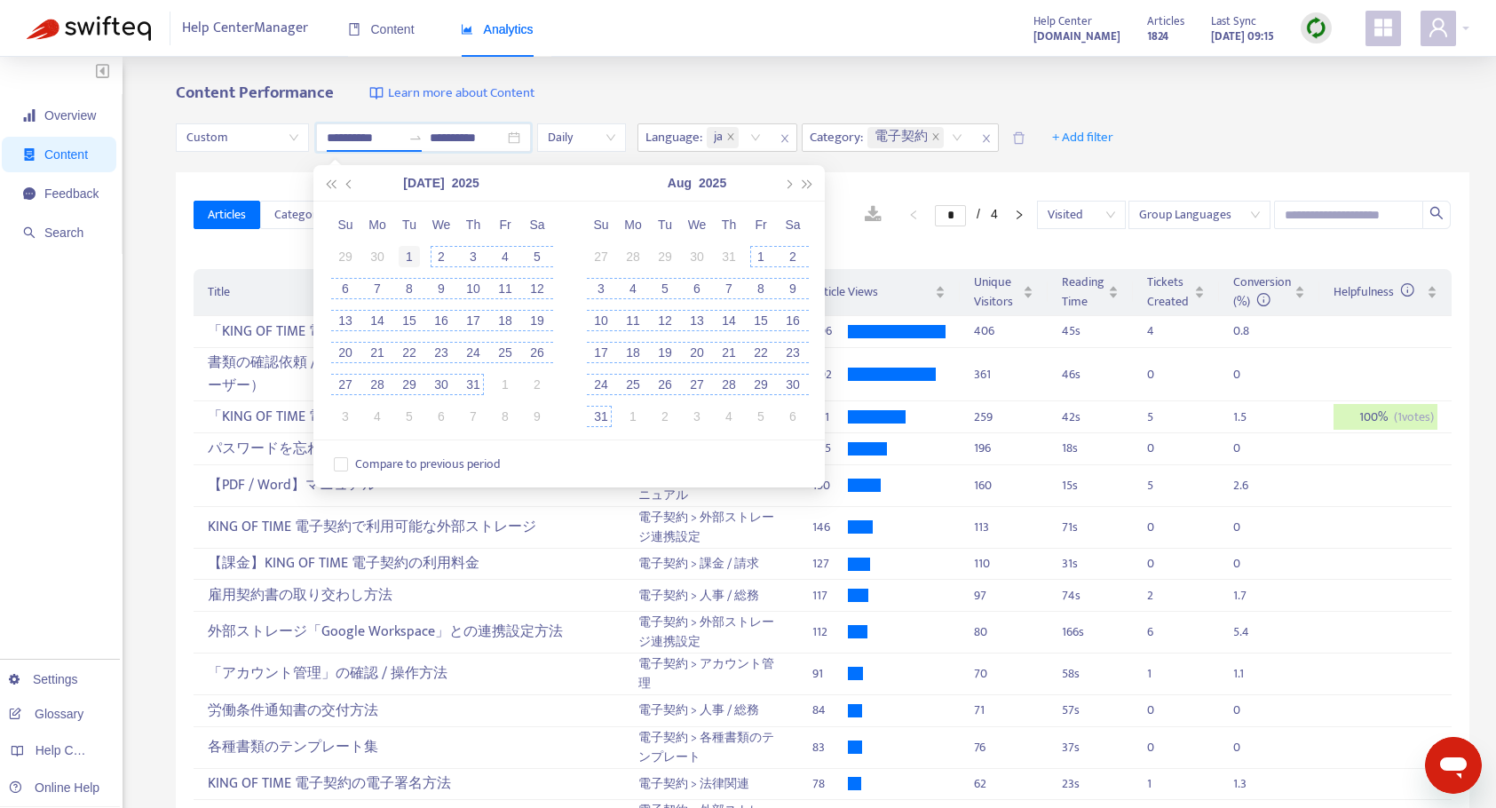
type input "**********"
click at [402, 248] on div "1" at bounding box center [409, 256] width 21 height 21
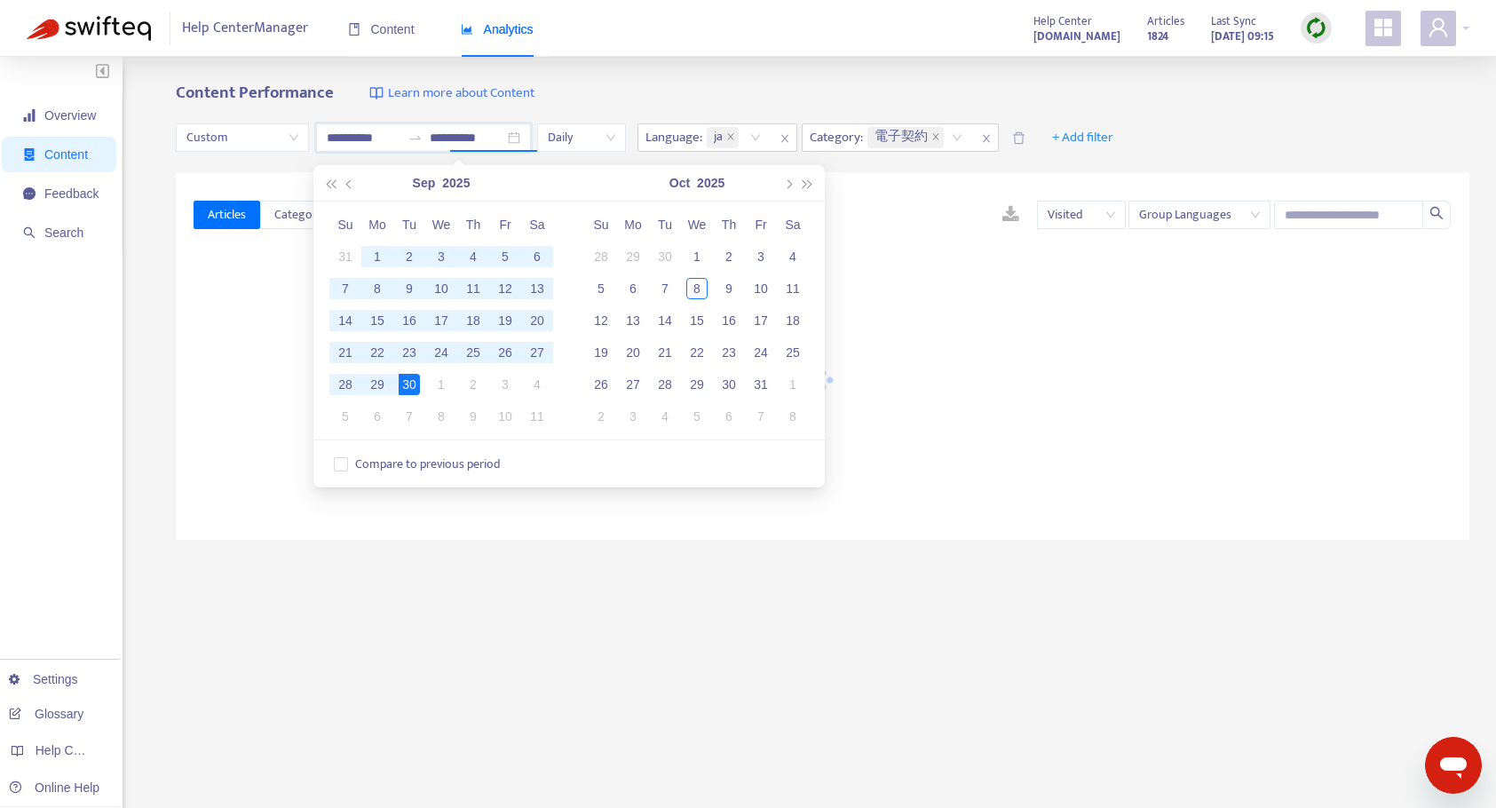
click at [918, 190] on div "Articles Categories Sections Visited Group Languages" at bounding box center [823, 215] width 1258 height 68
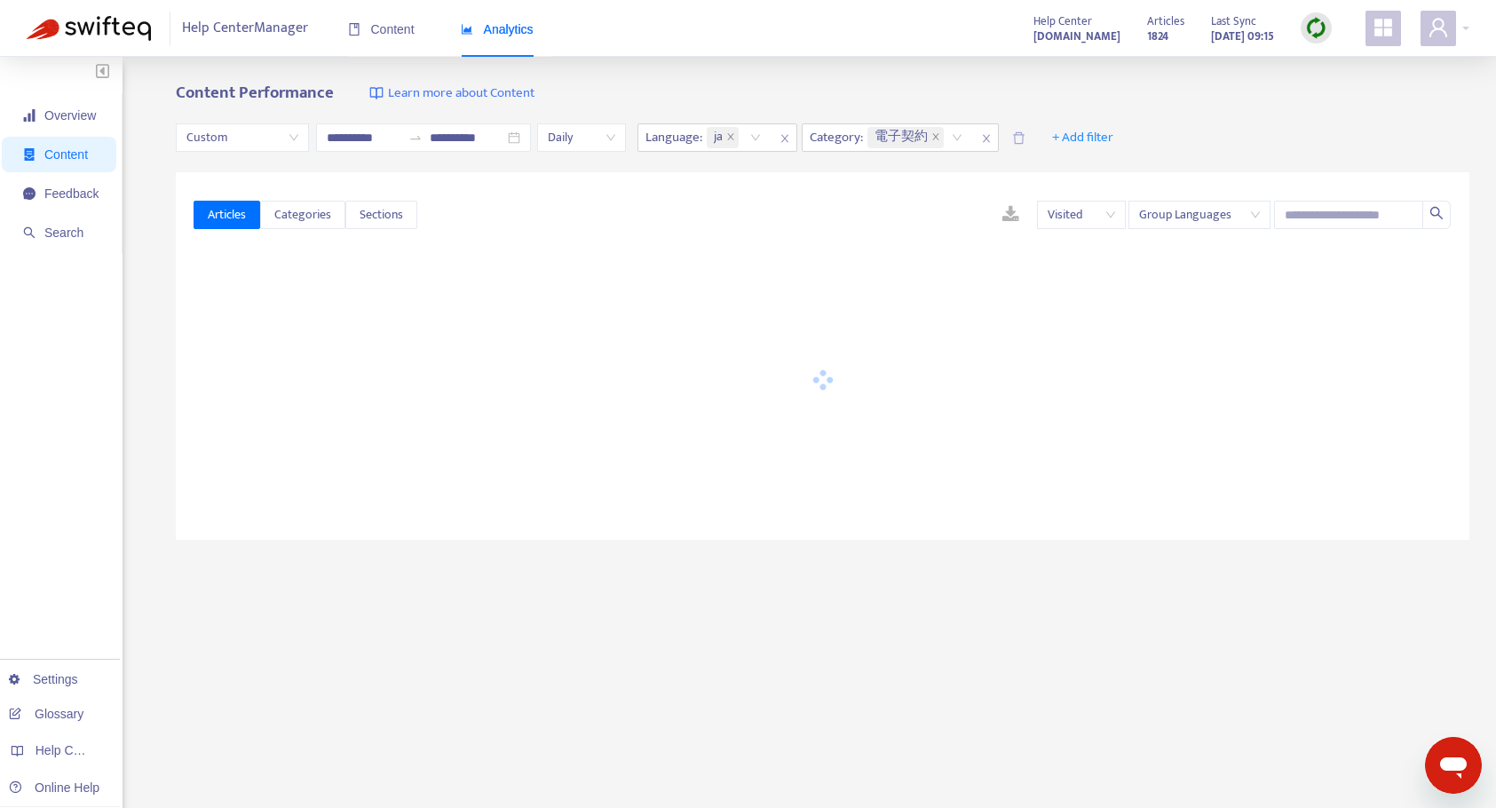
click at [894, 202] on div "Visited Group Languages" at bounding box center [934, 215] width 1035 height 28
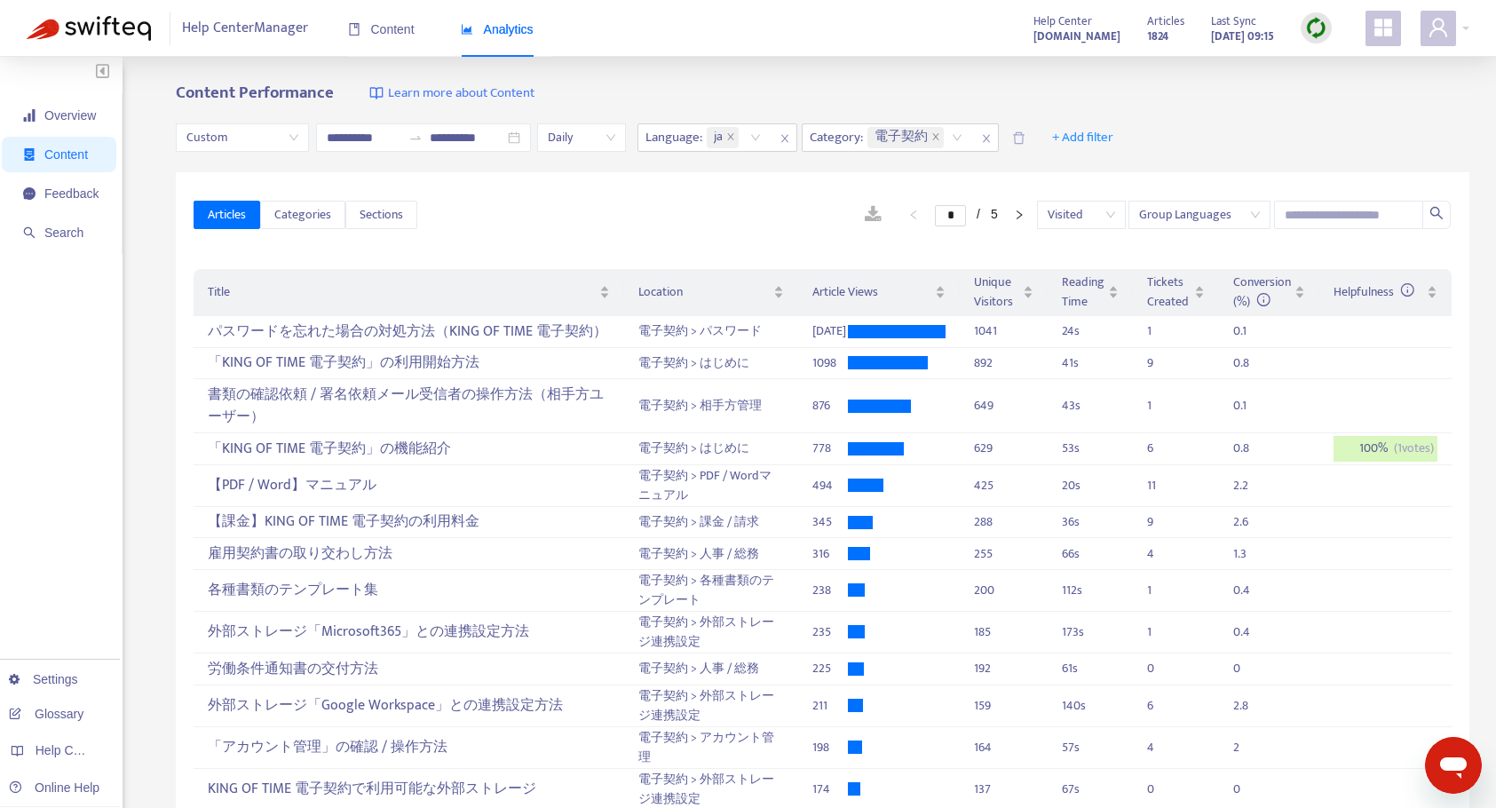
click at [848, 218] on link at bounding box center [873, 215] width 52 height 27
